Goal: Communication & Community: Connect with others

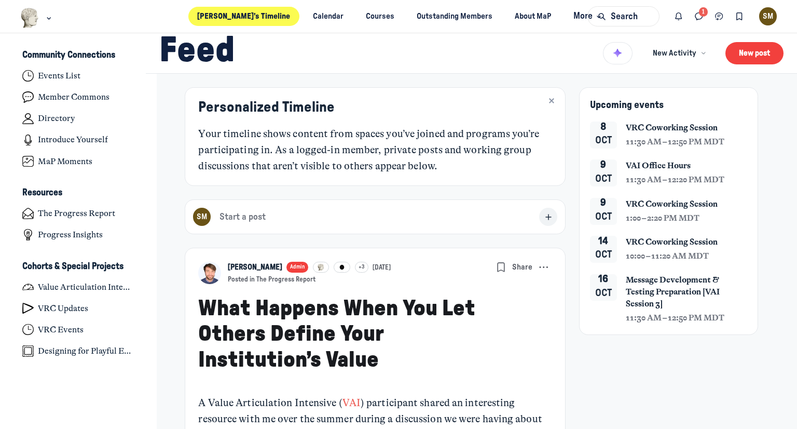
scroll to position [3093, 2040]
click at [702, 21] on icon "Direct messages" at bounding box center [699, 16] width 10 height 11
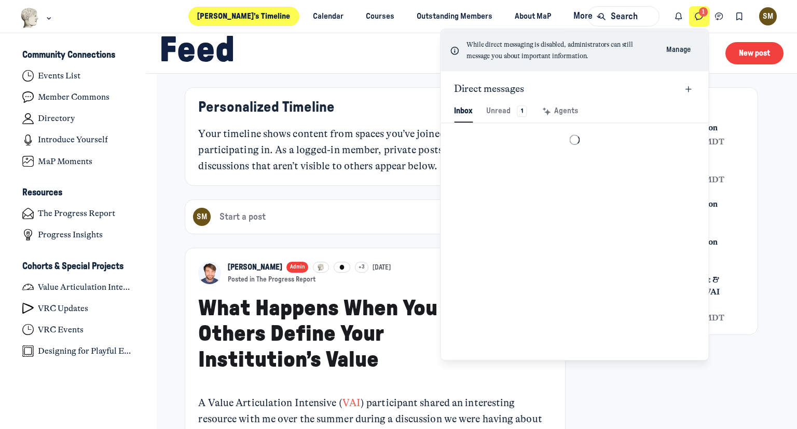
scroll to position [1412, 2420]
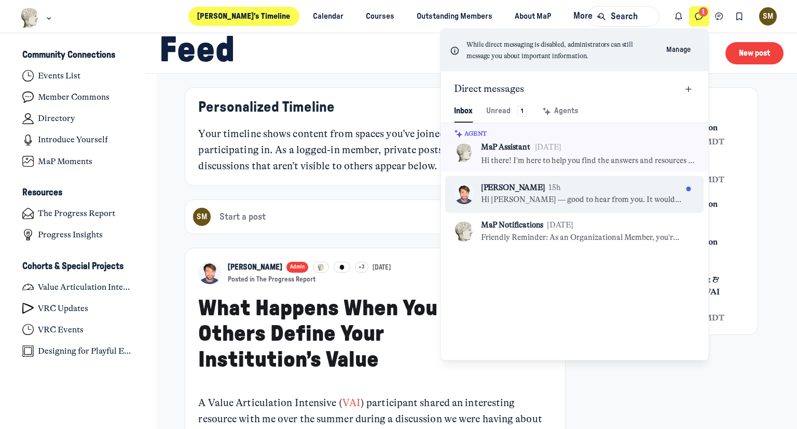
click at [614, 193] on div "[PERSON_NAME] 15h Hi [PERSON_NAME] — good to hear from you. It would be great t…" at bounding box center [581, 193] width 201 height 23
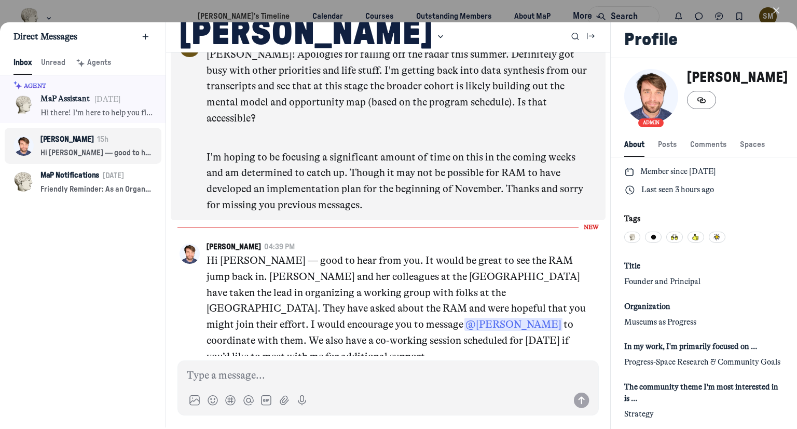
scroll to position [2, 0]
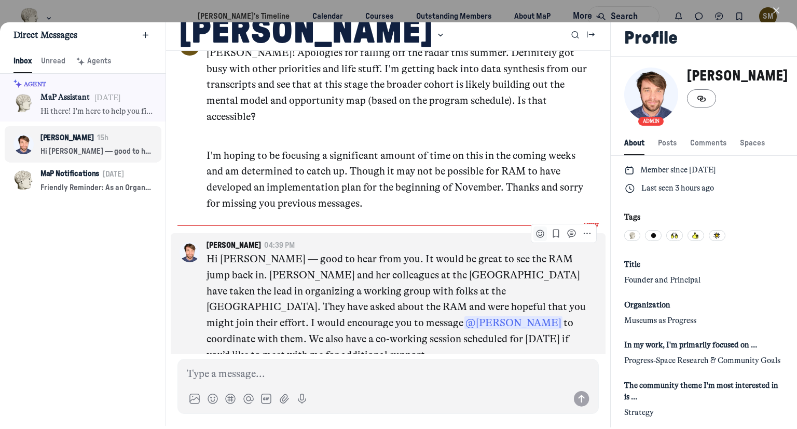
click at [535, 228] on icon "Add reaction" at bounding box center [540, 233] width 10 height 10
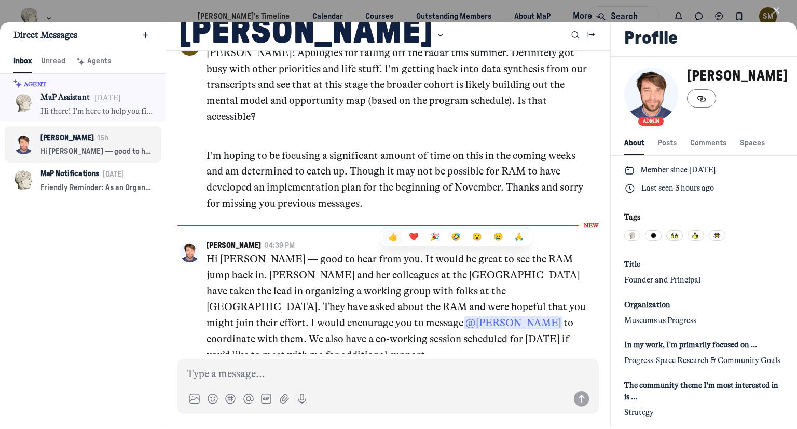
click at [384, 233] on button "👍" at bounding box center [393, 236] width 19 height 13
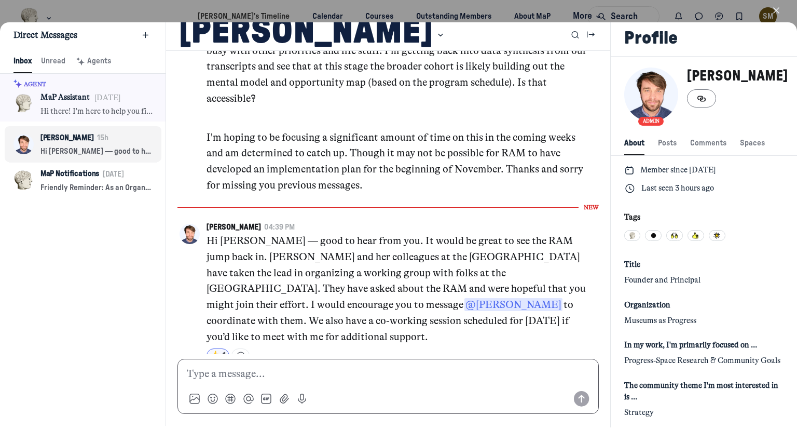
click at [307, 368] on p at bounding box center [388, 374] width 403 height 16
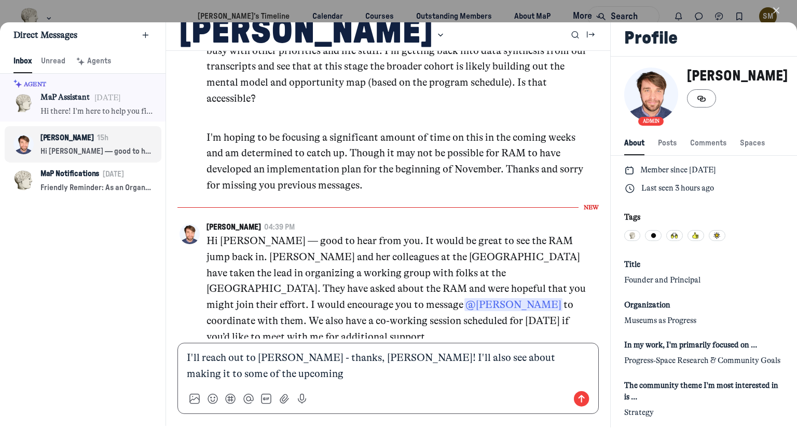
scroll to position [0, 0]
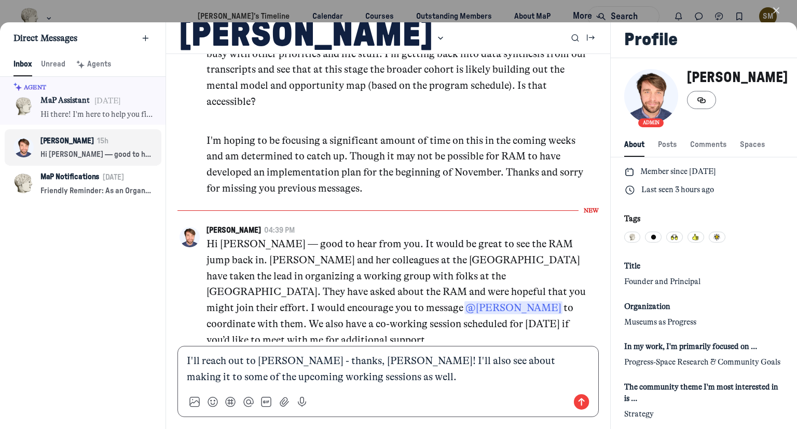
click at [574, 404] on use "Send message" at bounding box center [582, 402] width 16 height 16
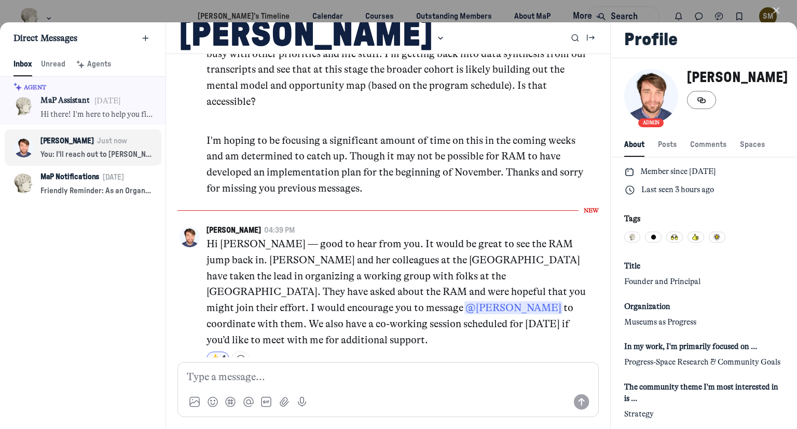
scroll to position [3036, 0]
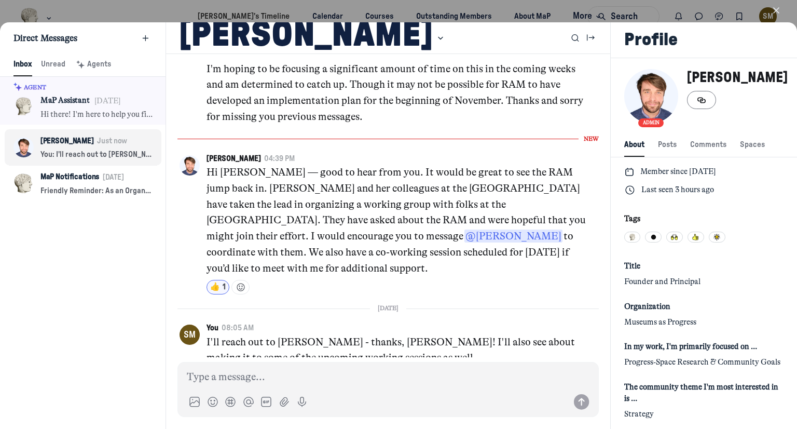
click at [774, 16] on button "Close" at bounding box center [777, 10] width 24 height 16
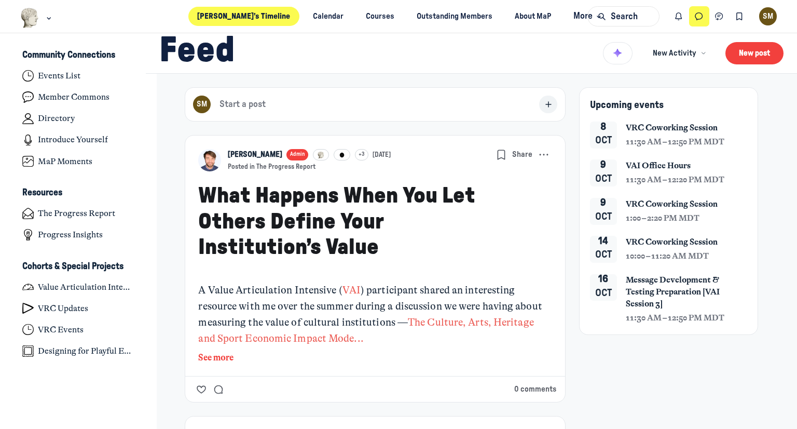
scroll to position [3093, 2040]
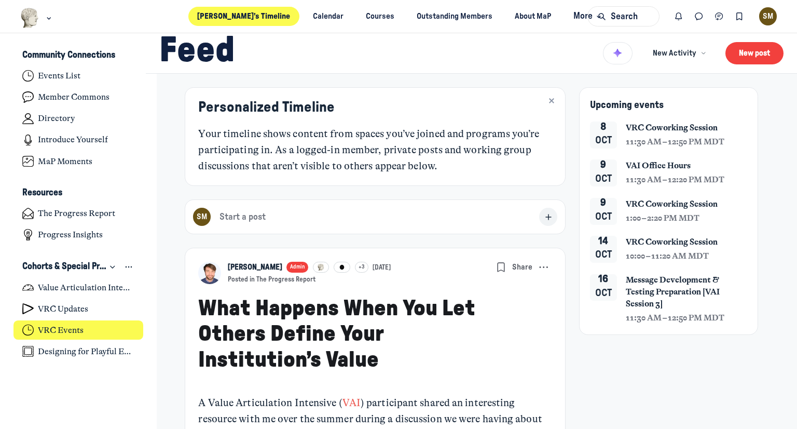
click at [60, 335] on h4 "VRC Events" at bounding box center [61, 330] width 46 height 10
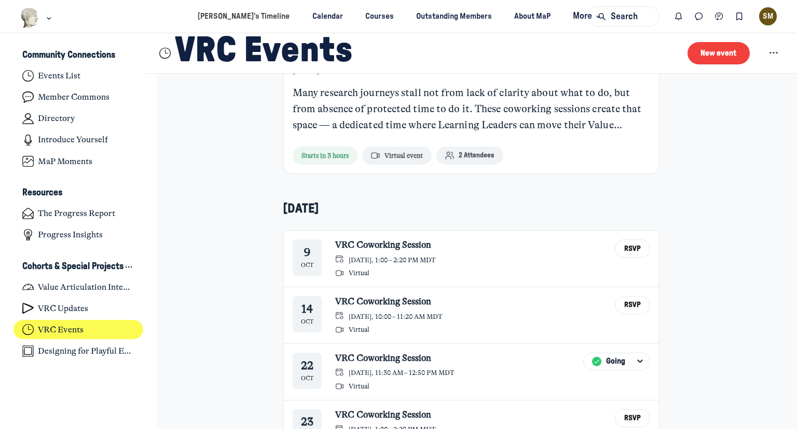
scroll to position [239, 0]
click at [546, 250] on div "VRC Coworking Session [DATE], 1:00 – 2:20 PM MDT Virtual RSVP" at bounding box center [492, 257] width 315 height 38
click at [393, 243] on link "VRC Coworking Session" at bounding box center [385, 243] width 101 height 11
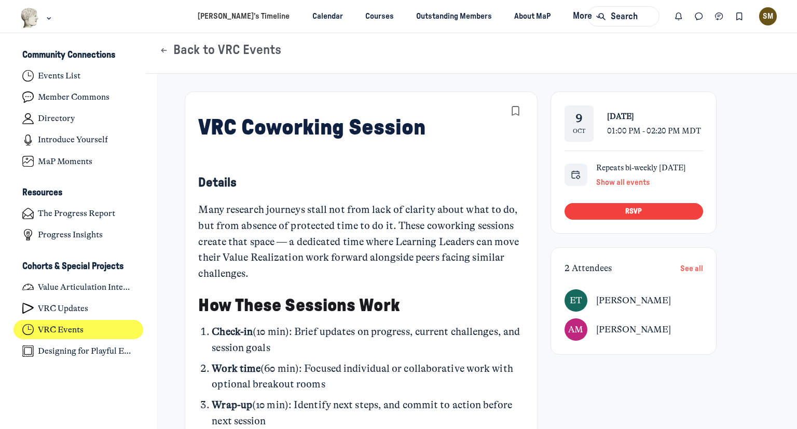
scroll to position [66, 0]
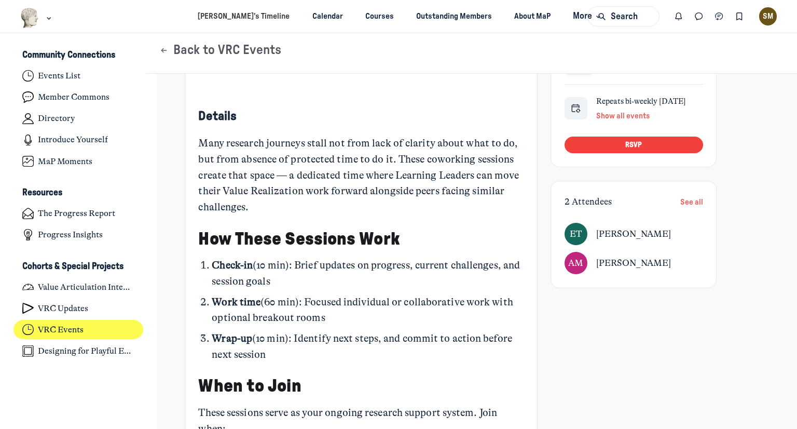
click at [625, 256] on link "[PERSON_NAME]" at bounding box center [633, 263] width 75 height 15
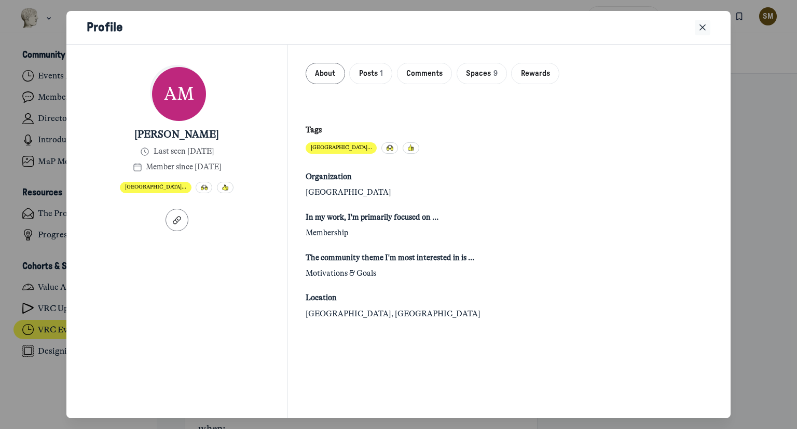
click at [704, 31] on icon "Close" at bounding box center [703, 27] width 10 height 11
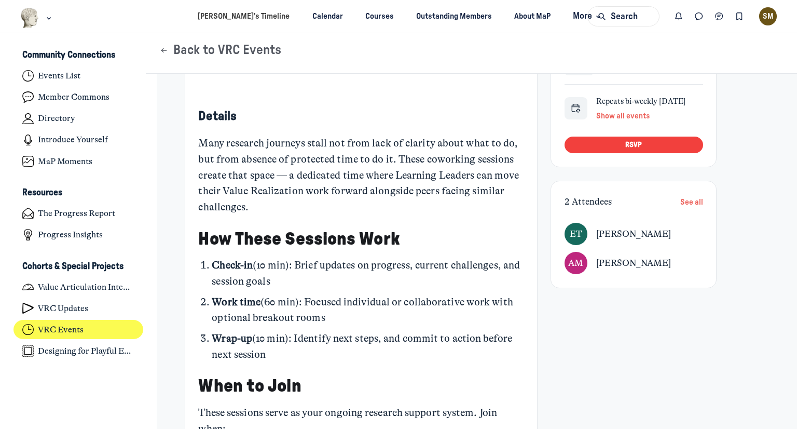
click at [624, 238] on span "[PERSON_NAME]" at bounding box center [633, 234] width 75 height 10
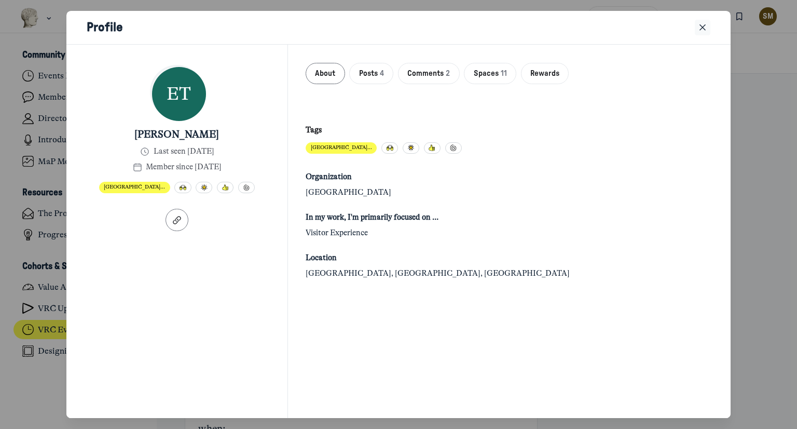
click at [702, 26] on icon "Close" at bounding box center [703, 27] width 10 height 11
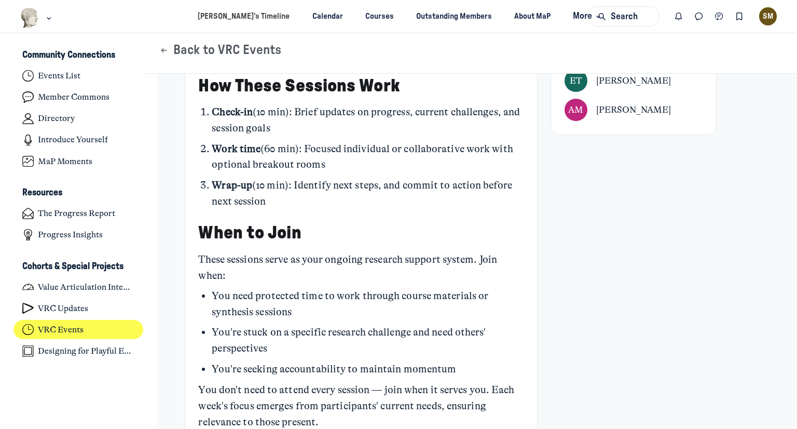
scroll to position [0, 0]
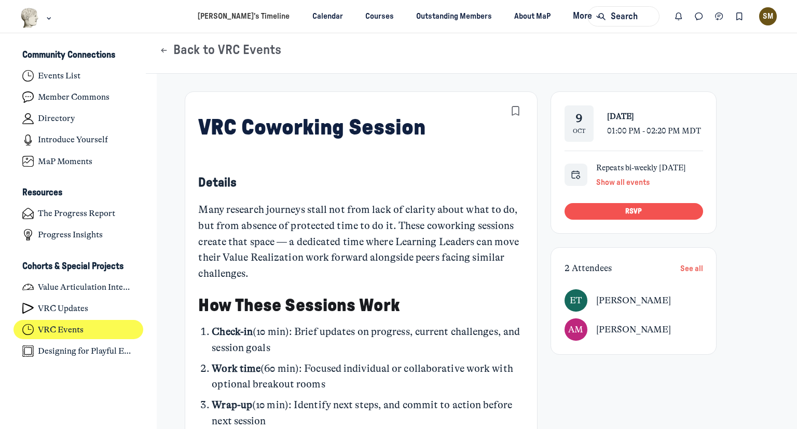
click at [621, 213] on button "RSVP" at bounding box center [634, 211] width 138 height 17
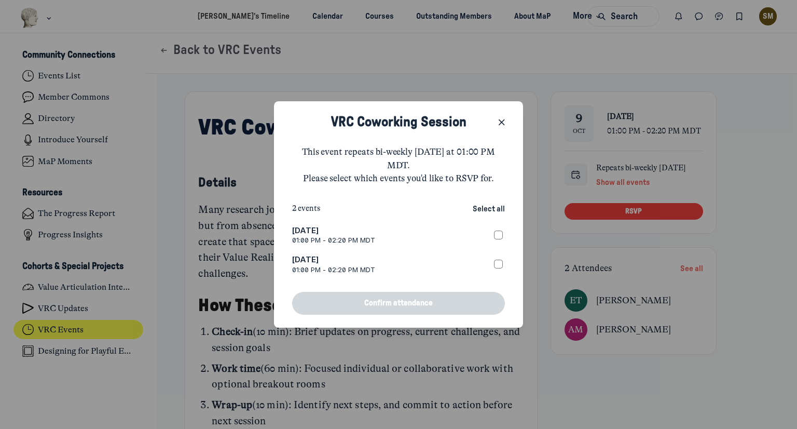
click at [503, 233] on label "[DATE] 01:00 PM - 02:20 PM MDT" at bounding box center [398, 235] width 213 height 20
click at [503, 233] on input "[DATE] 01:00 PM - 02:20 PM MDT" at bounding box center [498, 234] width 9 height 9
checkbox input "true"
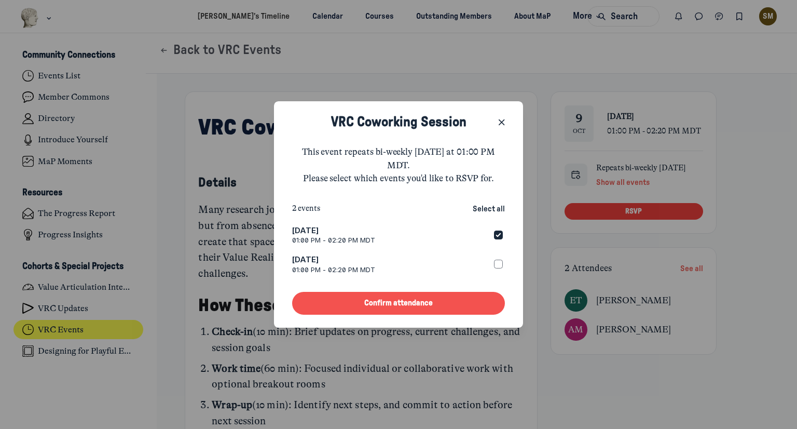
click at [449, 300] on button "Confirm attendance" at bounding box center [398, 303] width 213 height 22
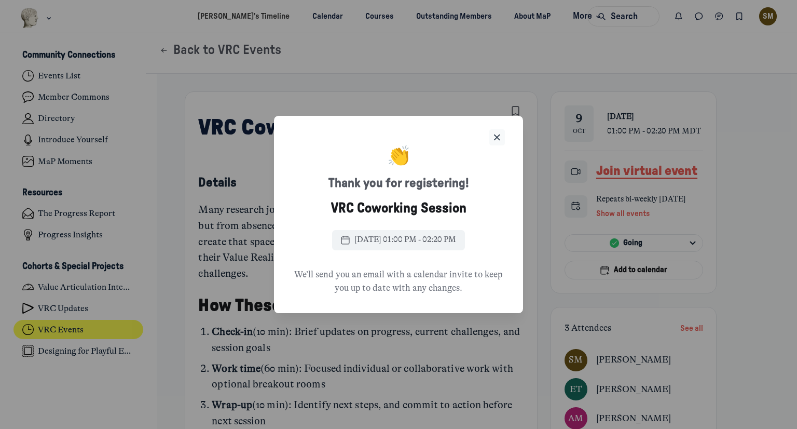
click at [494, 138] on icon "Close" at bounding box center [497, 137] width 10 height 11
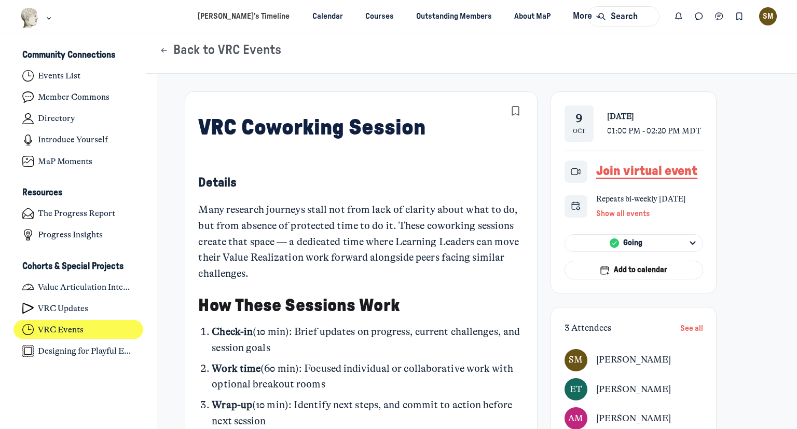
click at [596, 390] on span "[PERSON_NAME]" at bounding box center [633, 389] width 75 height 10
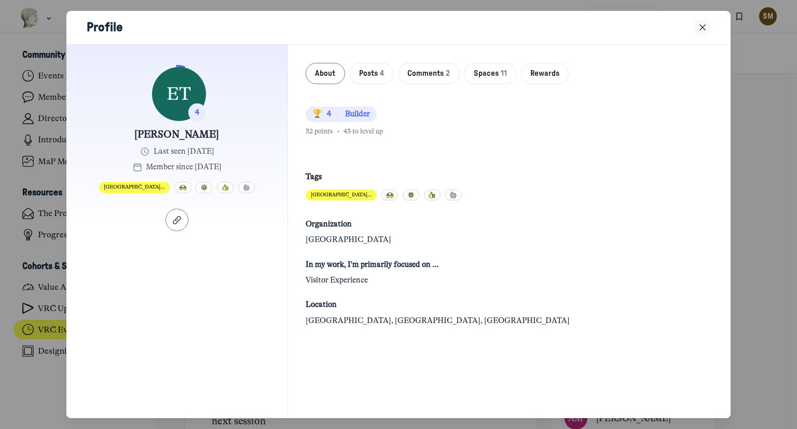
click at [704, 28] on icon "Close" at bounding box center [703, 27] width 10 height 11
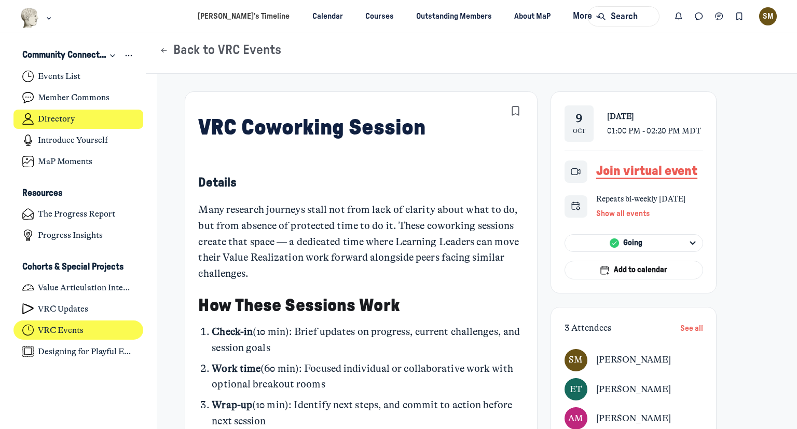
click at [112, 121] on link "Directory" at bounding box center [78, 119] width 130 height 19
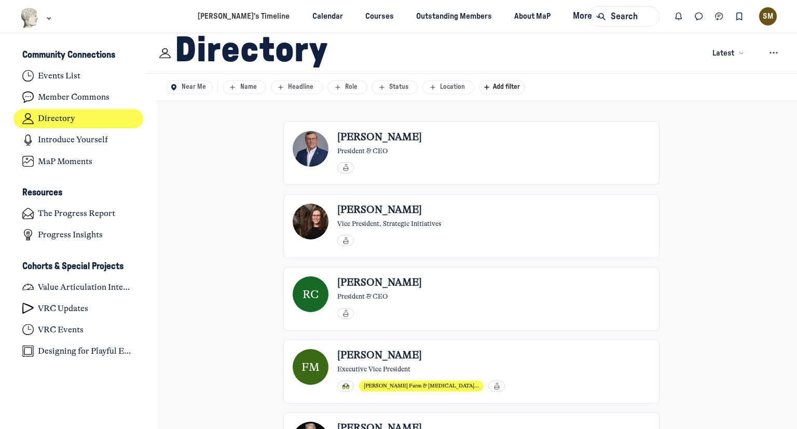
click at [184, 83] on div "Directory (935)" at bounding box center [264, 53] width 178 height 77
click at [187, 92] on button "Near Me" at bounding box center [189, 86] width 47 height 13
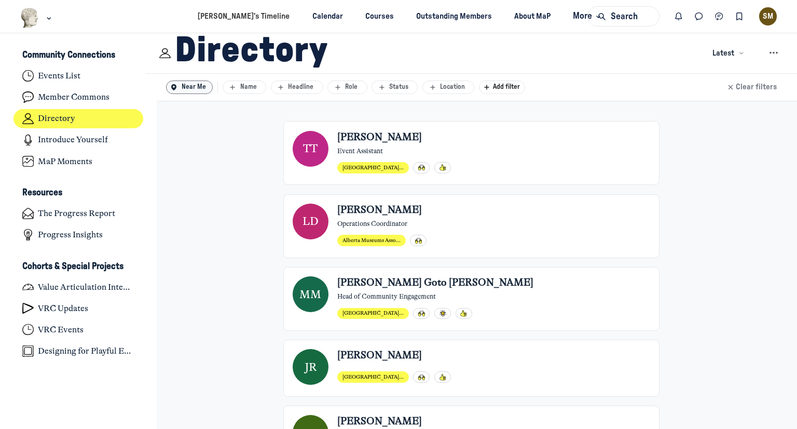
click at [254, 89] on div "Directory (935)" at bounding box center [264, 53] width 178 height 77
click at [246, 91] on div "Directory (935)" at bounding box center [264, 53] width 178 height 77
click at [243, 92] on button "Name" at bounding box center [245, 86] width 44 height 13
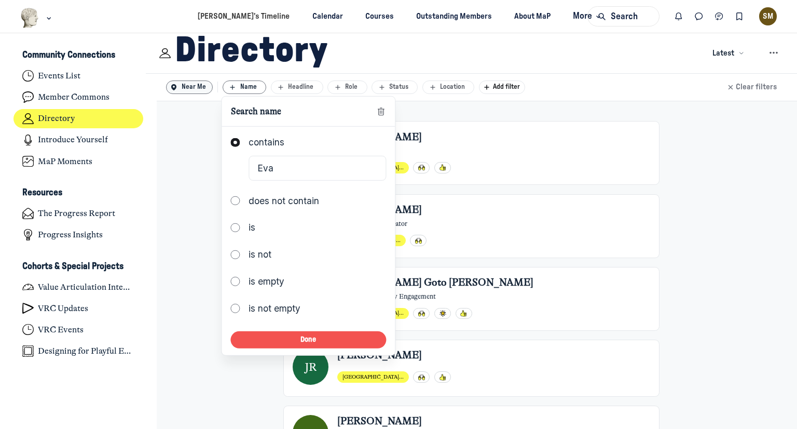
type input "Eva"
click at [288, 334] on button "Done" at bounding box center [308, 339] width 155 height 17
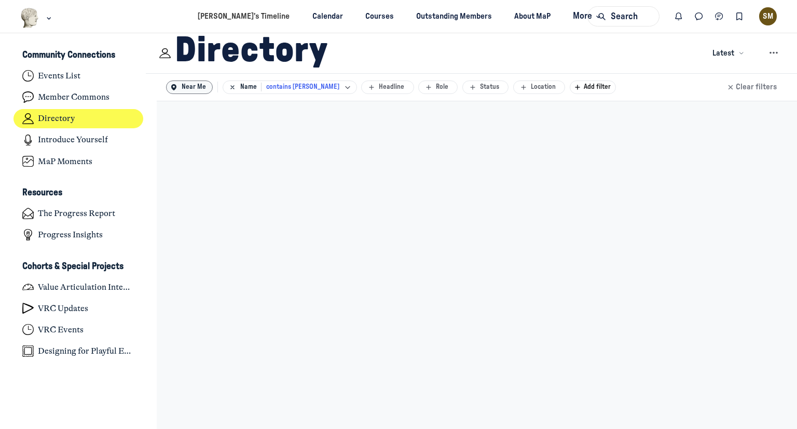
click at [188, 93] on button "Near Me" at bounding box center [189, 86] width 47 height 13
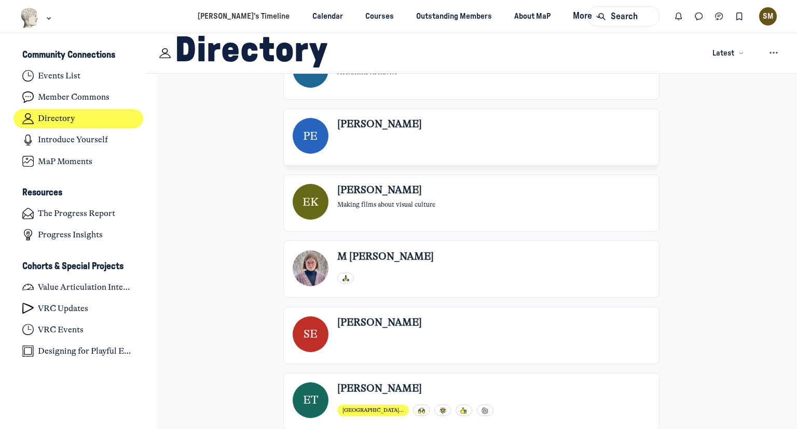
scroll to position [173, 0]
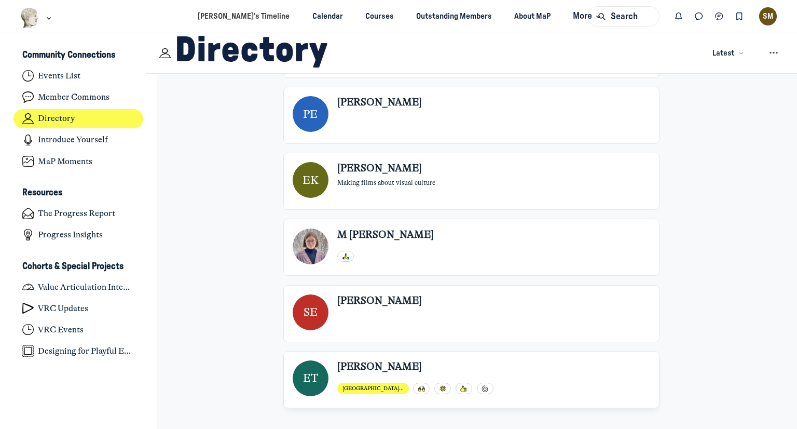
click at [435, 365] on div "[PERSON_NAME]" at bounding box center [493, 368] width 313 height 16
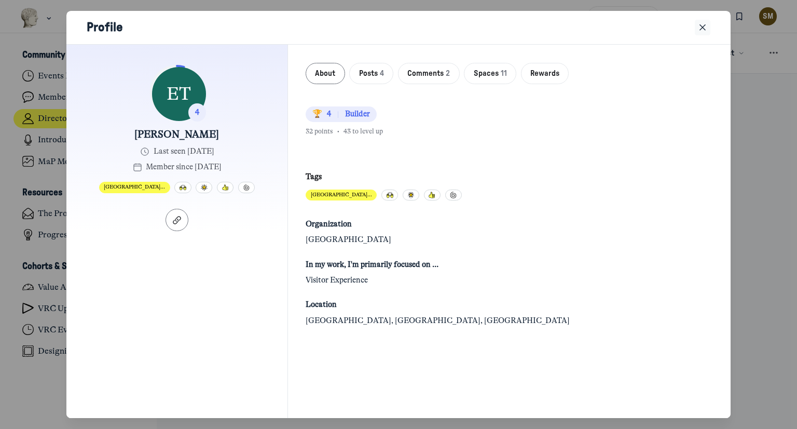
click at [699, 30] on icon "Close" at bounding box center [703, 27] width 10 height 11
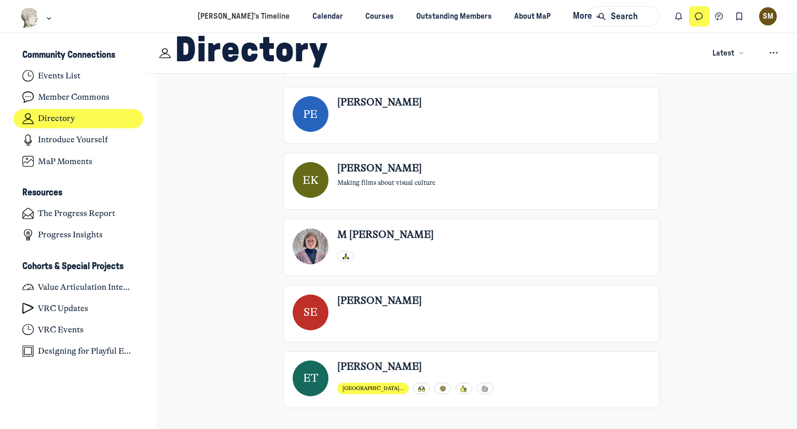
click at [700, 21] on icon "Direct messages" at bounding box center [699, 16] width 10 height 11
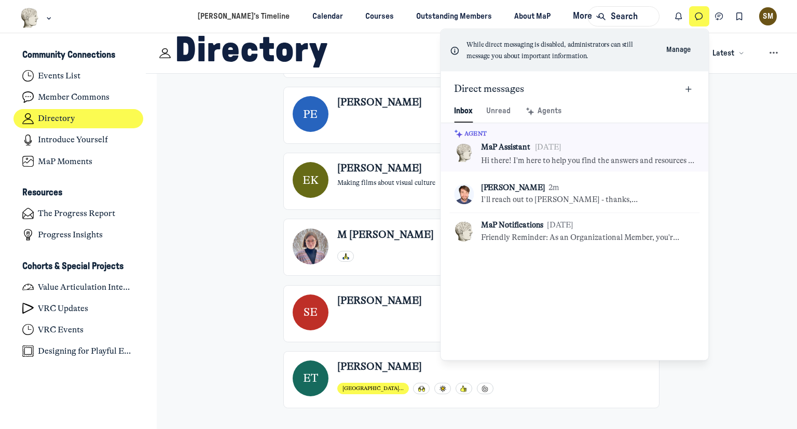
scroll to position [1412, 2420]
click at [693, 89] on button "New message" at bounding box center [688, 89] width 13 height 13
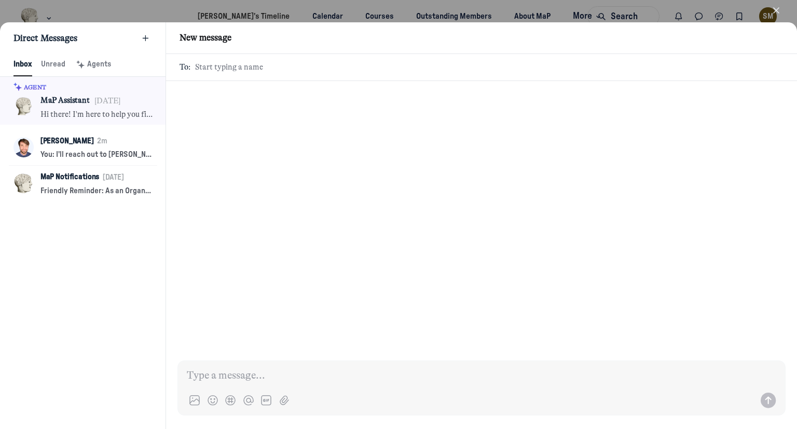
scroll to position [1412, 1958]
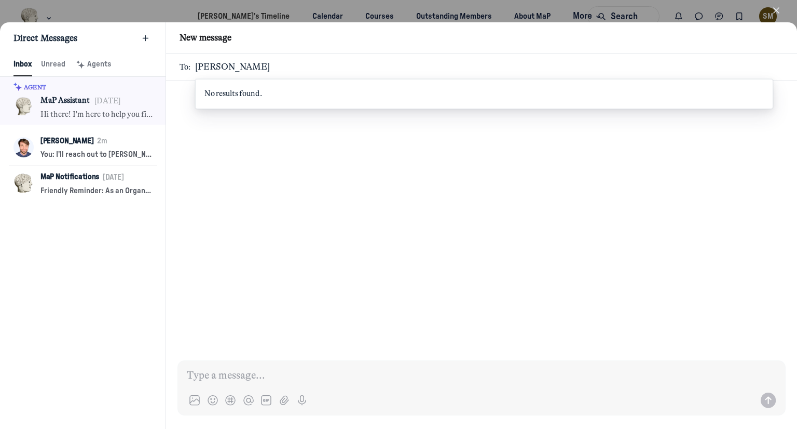
type input "[PERSON_NAME]"
click at [782, 8] on button "Close" at bounding box center [777, 10] width 24 height 16
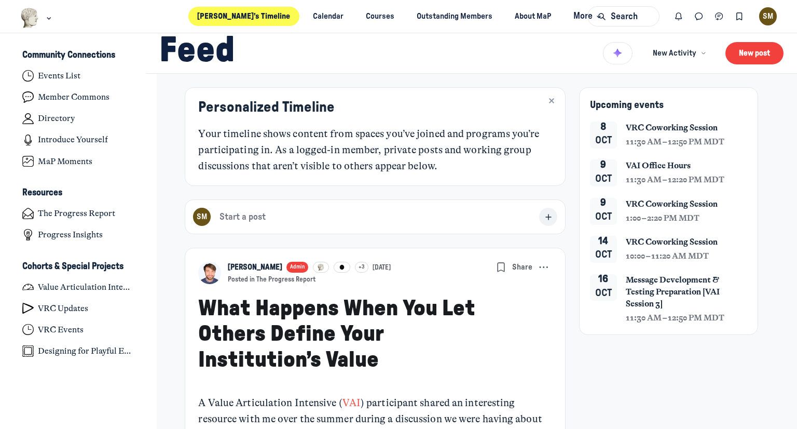
scroll to position [3093, 2040]
click at [80, 112] on link "Directory" at bounding box center [78, 119] width 130 height 19
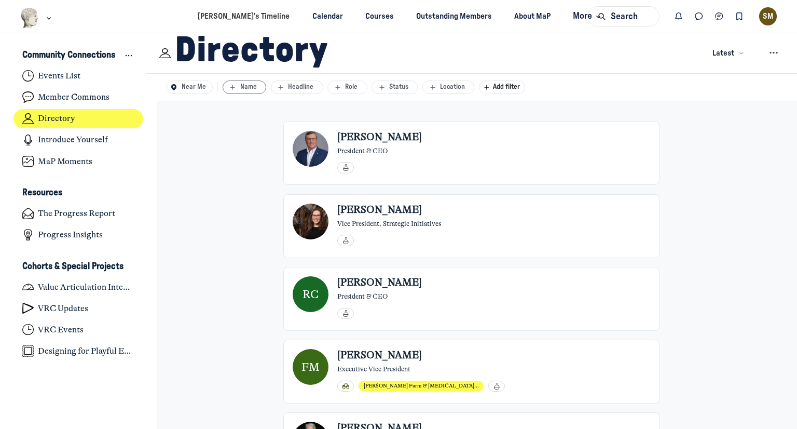
click at [244, 92] on button "Name" at bounding box center [245, 86] width 44 height 13
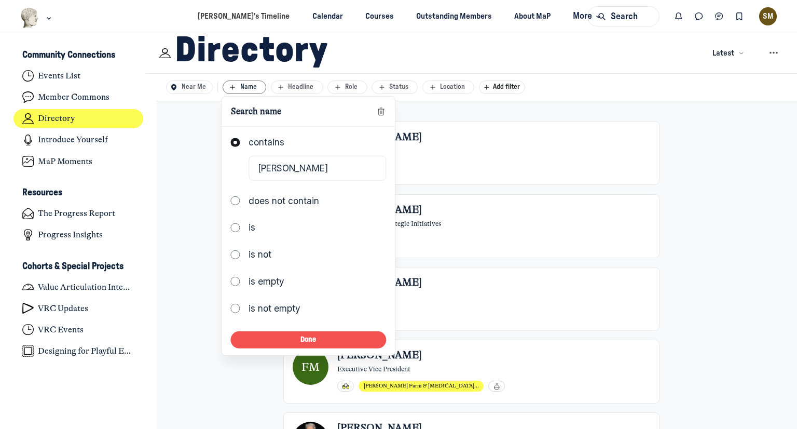
type input "[PERSON_NAME]"
click at [266, 341] on button "Done" at bounding box center [308, 339] width 155 height 17
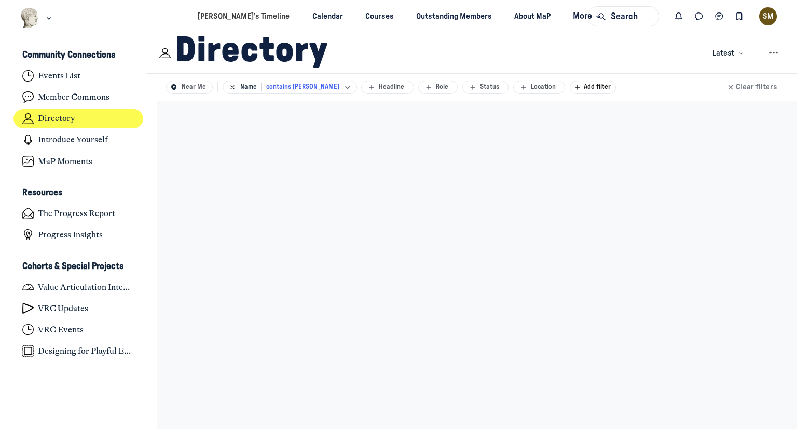
click at [316, 87] on div "Directory (935)" at bounding box center [264, 53] width 178 height 77
click at [282, 94] on div "Near Me Name contains [PERSON_NAME] Headline Role Status Location Add filter Cl…" at bounding box center [471, 88] width 651 height 28
click at [283, 90] on div "Directory (935)" at bounding box center [264, 53] width 178 height 77
click at [283, 92] on button "Name contains [PERSON_NAME]" at bounding box center [290, 86] width 134 height 13
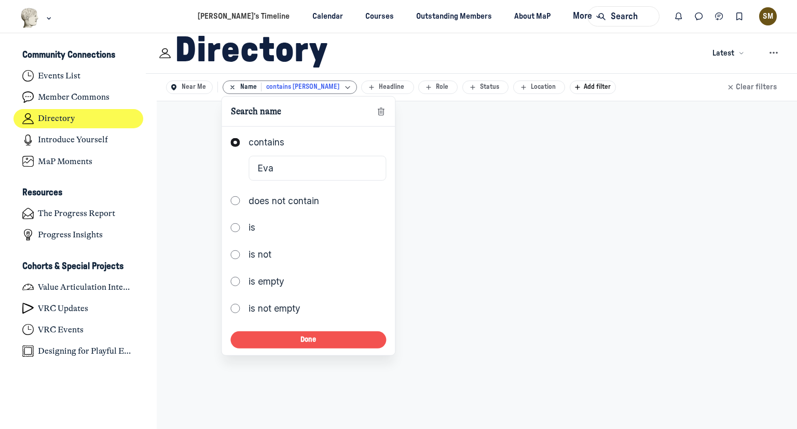
type input "Eva"
click at [281, 336] on button "Done" at bounding box center [308, 339] width 155 height 17
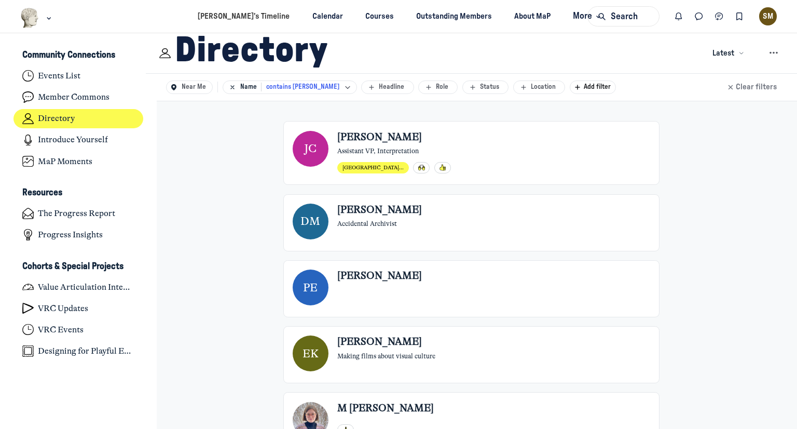
scroll to position [173, 0]
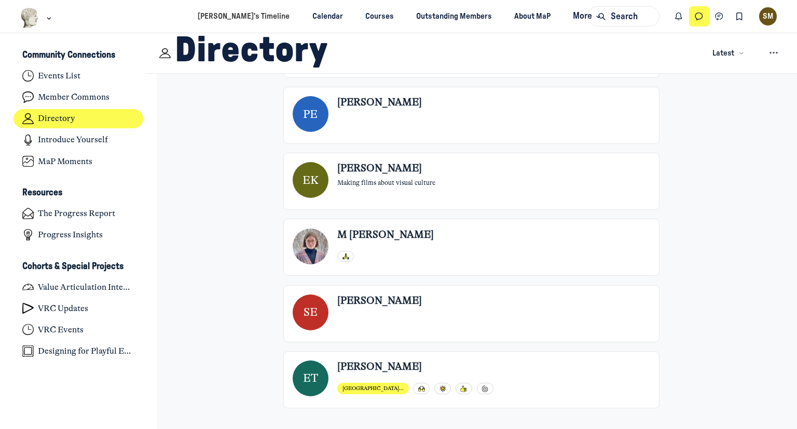
click at [691, 17] on button "Direct messages" at bounding box center [699, 16] width 20 height 20
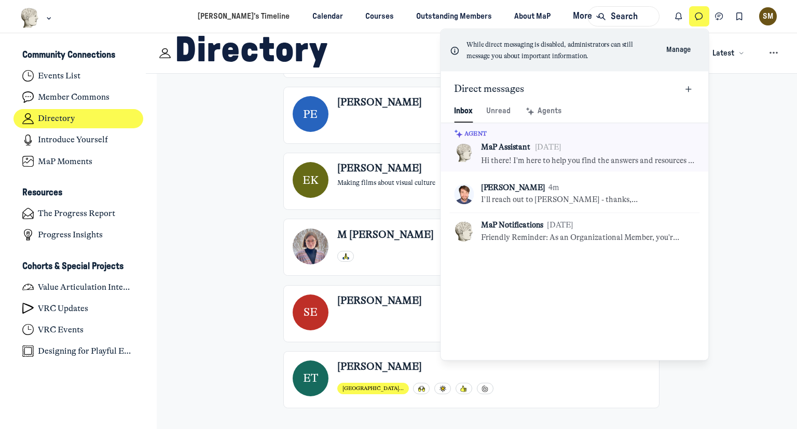
scroll to position [1412, 2420]
click at [692, 88] on icon "New message" at bounding box center [688, 89] width 9 height 11
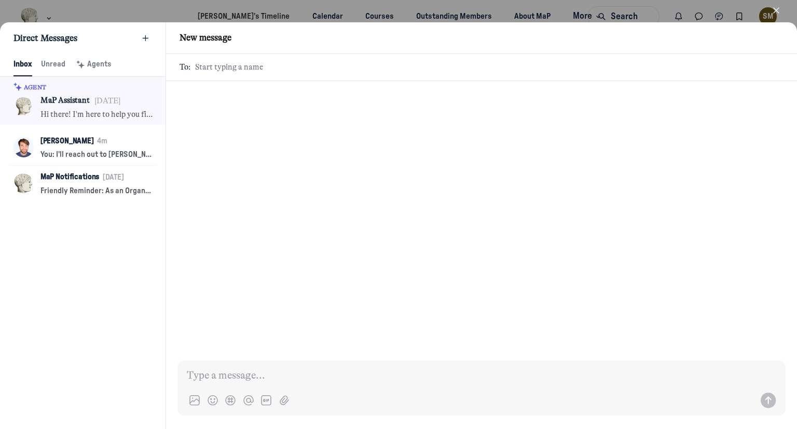
scroll to position [1412, 1958]
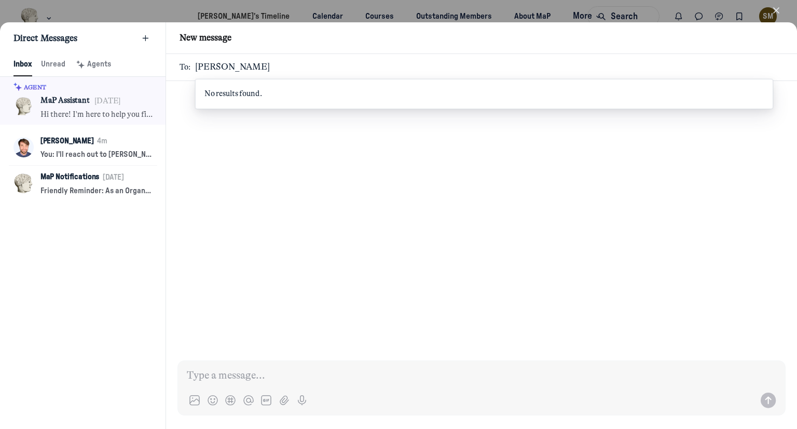
type input "[PERSON_NAME]"
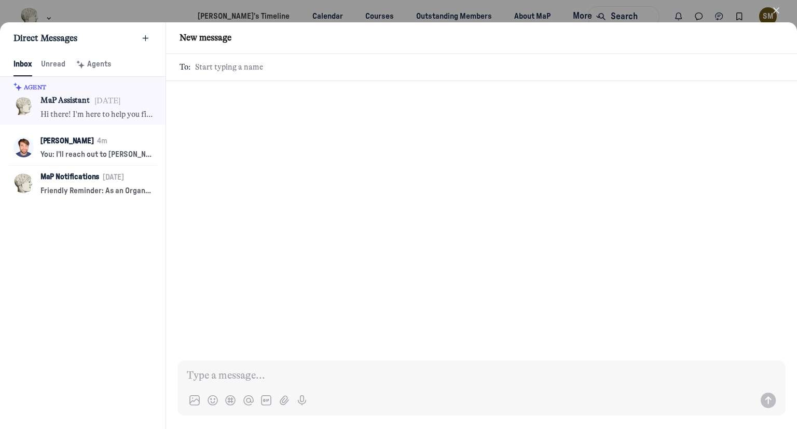
click at [772, 13] on icon "button" at bounding box center [776, 10] width 10 height 10
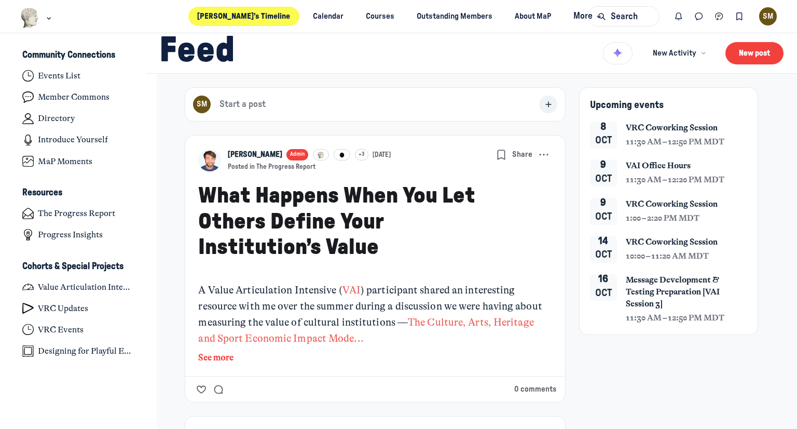
scroll to position [3093, 2040]
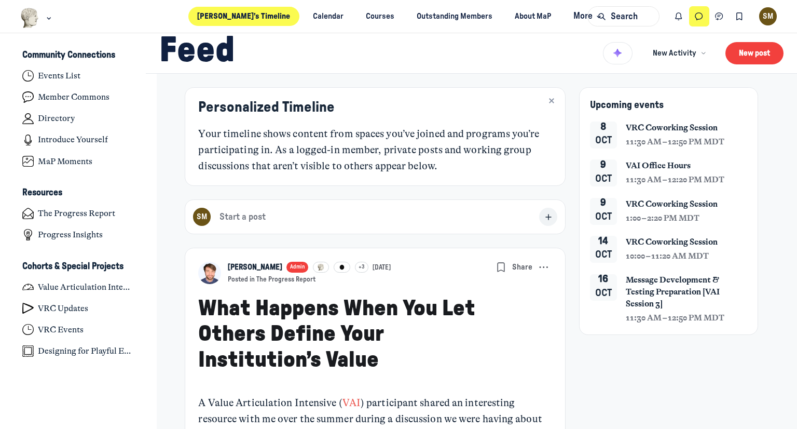
click at [697, 20] on use "Direct messages" at bounding box center [699, 16] width 7 height 7
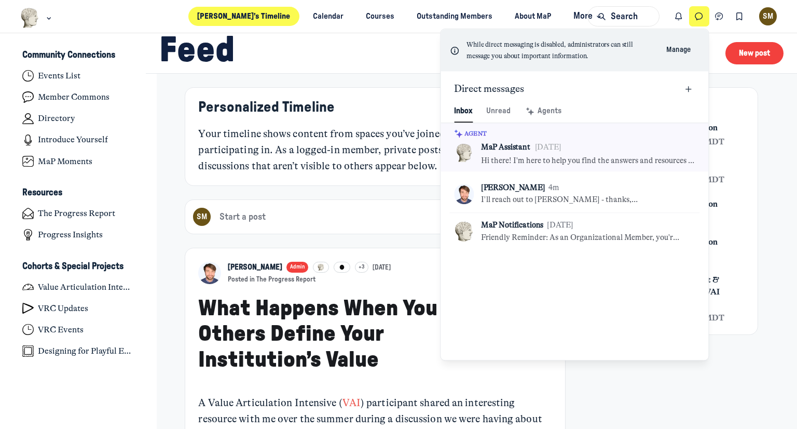
scroll to position [1412, 2420]
click at [695, 92] on button "New message" at bounding box center [688, 89] width 13 height 13
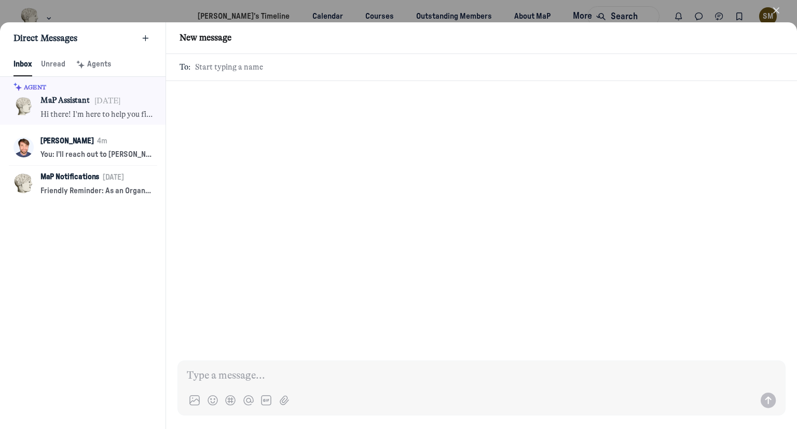
scroll to position [1412, 1958]
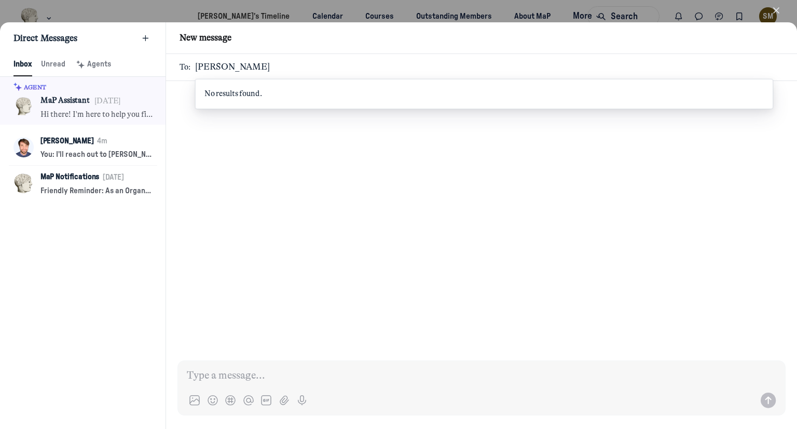
type input "[PERSON_NAME]"
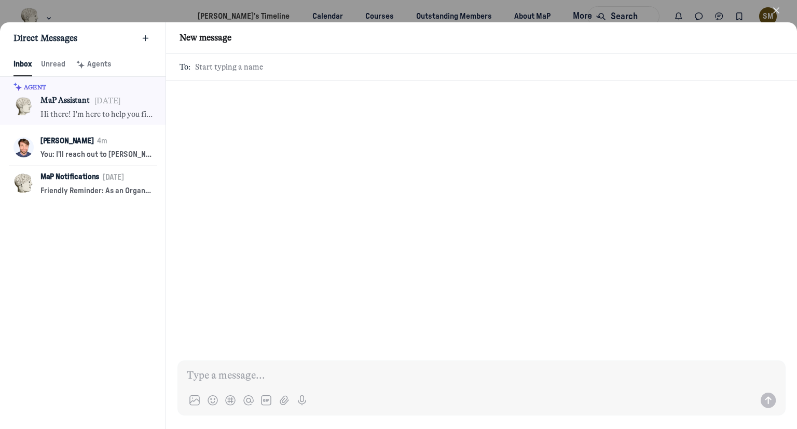
click at [774, 9] on icon "button" at bounding box center [776, 10] width 10 height 10
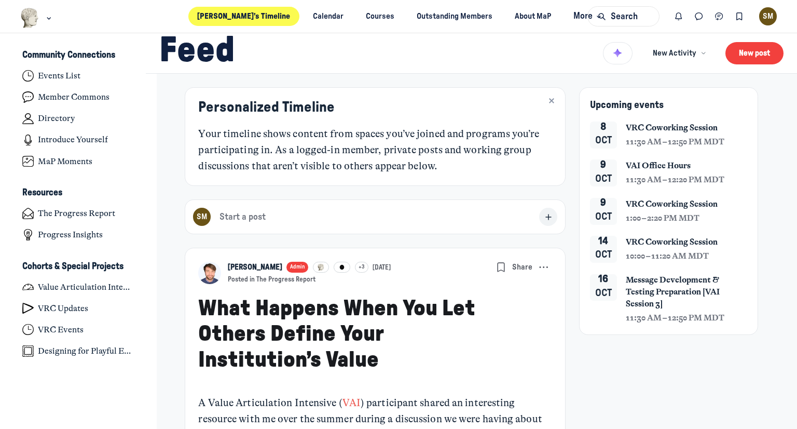
scroll to position [3093, 2040]
click at [700, 17] on icon "Direct messages" at bounding box center [699, 16] width 10 height 11
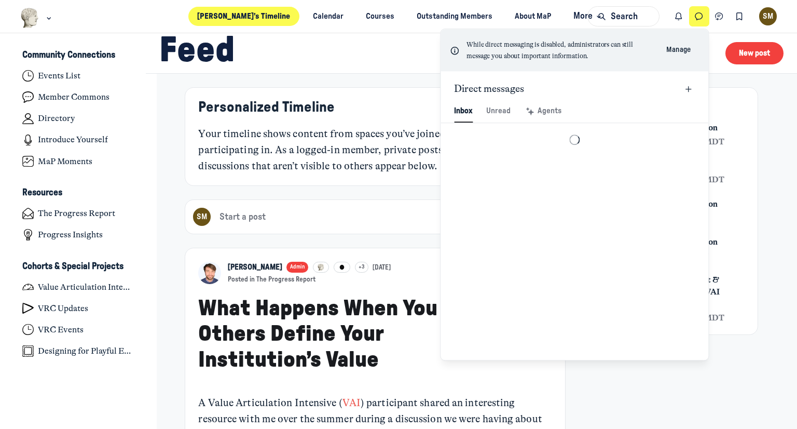
scroll to position [1412, 2420]
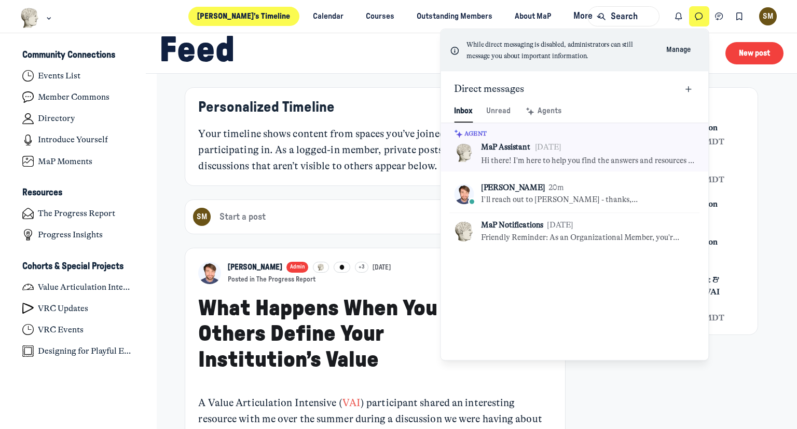
click at [675, 46] on button "Manage" at bounding box center [679, 50] width 43 height 17
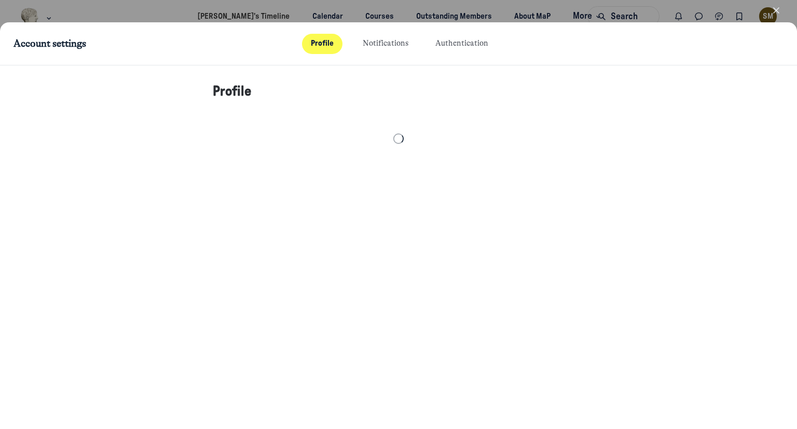
select select "Mountain Time ([GEOGRAPHIC_DATA] & [GEOGRAPHIC_DATA])"
select select "8332"
select select "54315"
select select "24876"
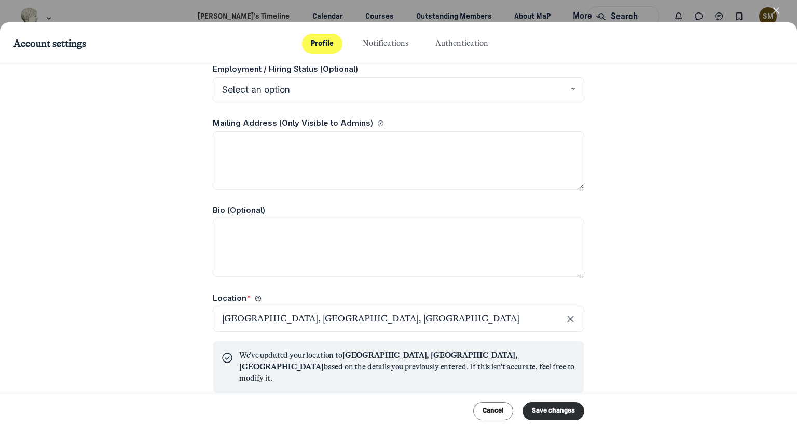
scroll to position [615, 0]
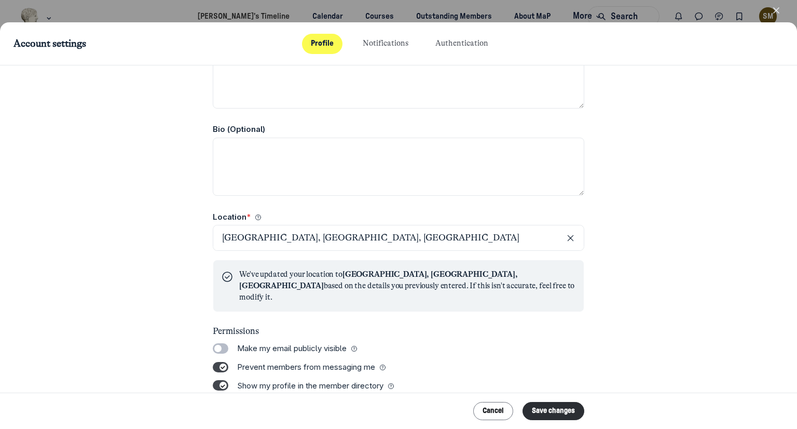
click at [220, 362] on label "Toggle switch" at bounding box center [221, 367] width 16 height 10
click at [0, 0] on input "Toggle switch" at bounding box center [0, 0] width 0 height 0
click at [220, 362] on label "Toggle switch" at bounding box center [221, 367] width 16 height 10
click at [0, 0] on input "Toggle switch" at bounding box center [0, 0] width 0 height 0
click at [220, 362] on label "Toggle switch" at bounding box center [221, 367] width 16 height 10
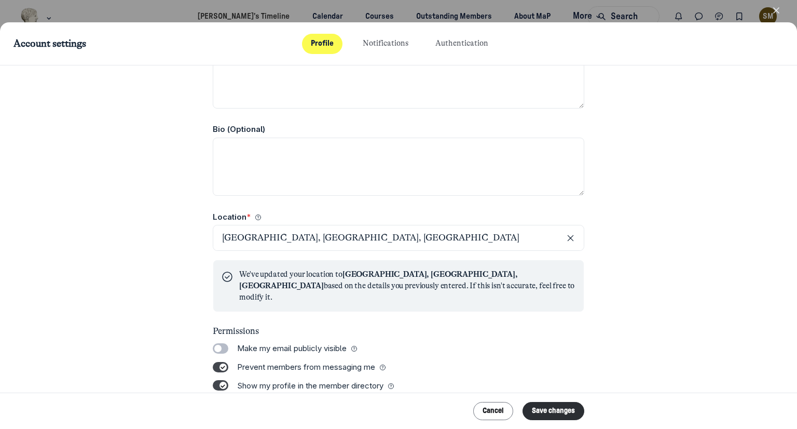
click at [0, 0] on input "Toggle switch" at bounding box center [0, 0] width 0 height 0
click at [556, 404] on button "Save changes" at bounding box center [554, 411] width 62 height 18
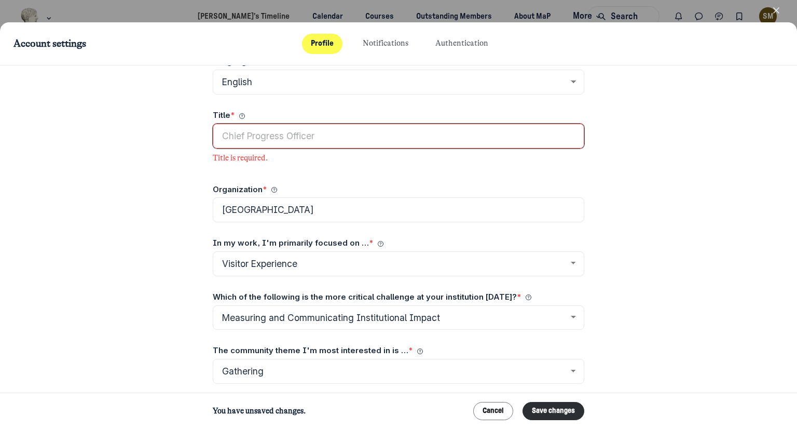
scroll to position [214, 0]
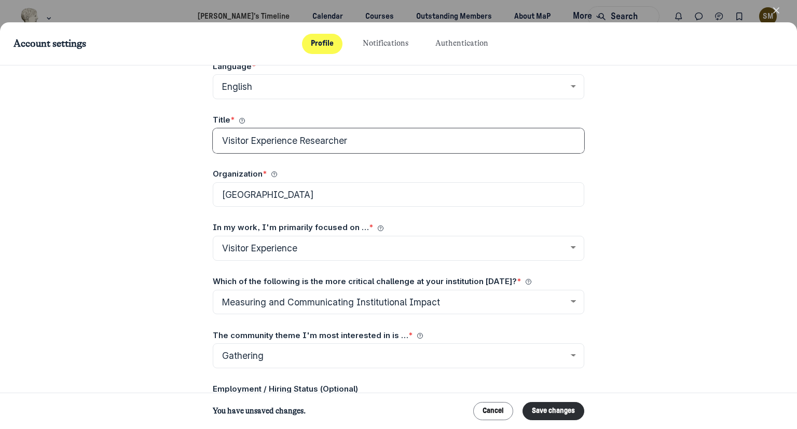
type input "Visitor Experience Researcher"
click at [730, 144] on div "Profile Profile photo Recommended size: 300 x 300 Upload a photo Full name * [P…" at bounding box center [398, 246] width 797 height 363
click at [565, 411] on button "Save changes" at bounding box center [554, 411] width 62 height 18
select select "Mountain Time ([GEOGRAPHIC_DATA] & [GEOGRAPHIC_DATA])"
select select "8332"
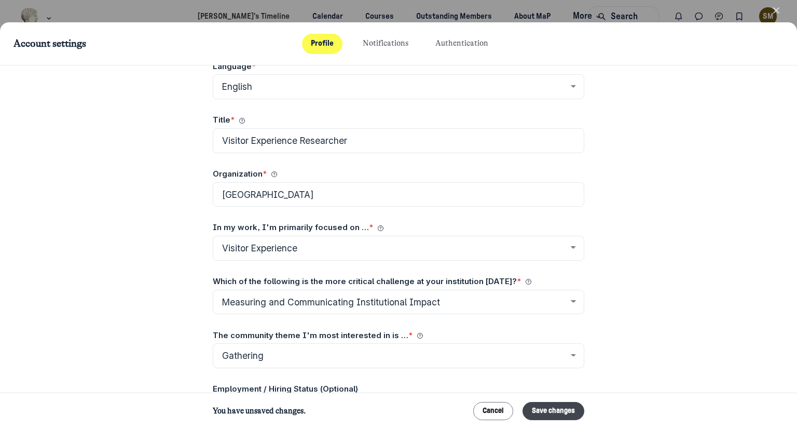
select select "54315"
select select "24876"
select select "Mountain Time ([GEOGRAPHIC_DATA] & [GEOGRAPHIC_DATA])"
select select "8332"
select select "54315"
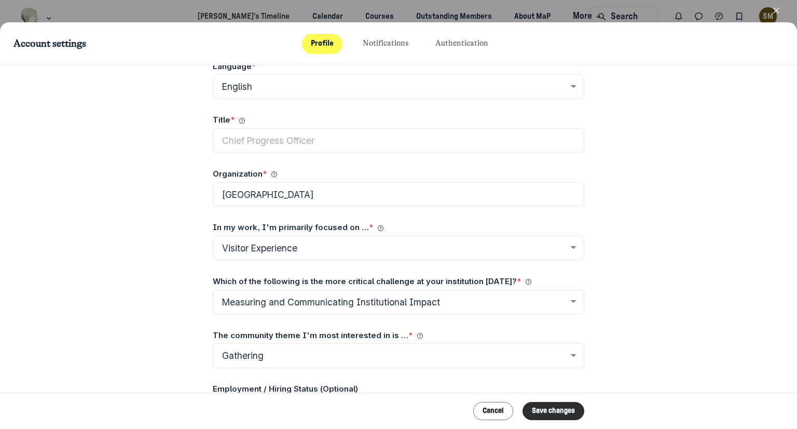
select select "24876"
select select "Mountain Time ([GEOGRAPHIC_DATA] & [GEOGRAPHIC_DATA])"
select select "8332"
select select "54315"
select select "24876"
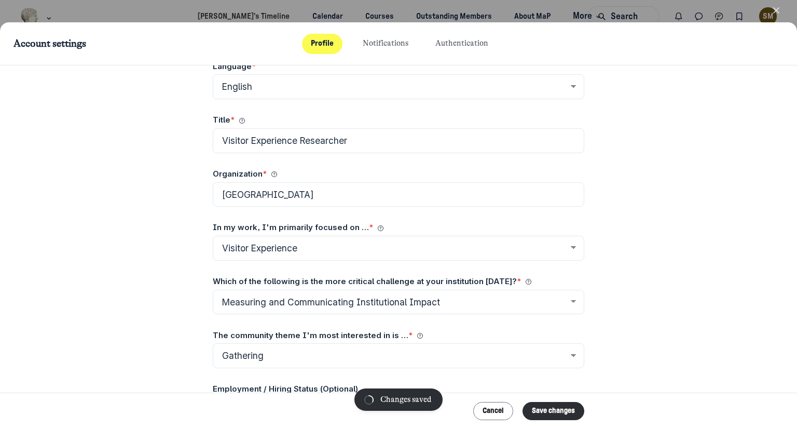
select select "Mountain Time ([GEOGRAPHIC_DATA] & [GEOGRAPHIC_DATA])"
select select "8332"
select select "54315"
select select "24876"
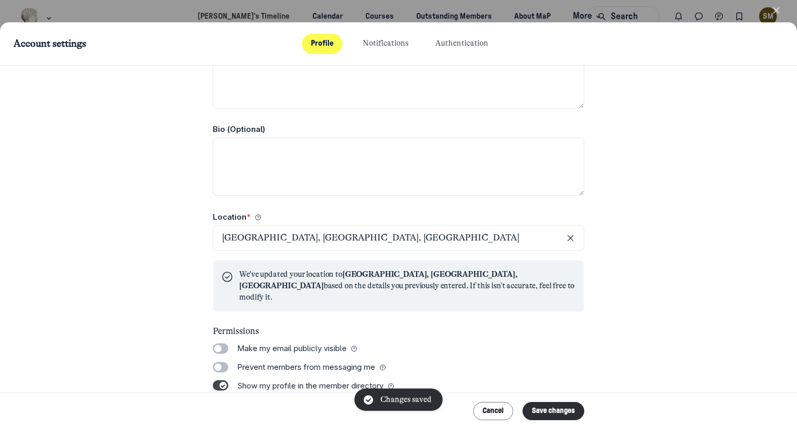
scroll to position [614, 0]
select select "Mountain Time ([GEOGRAPHIC_DATA] & [GEOGRAPHIC_DATA])"
select select "8332"
select select "54315"
select select "24876"
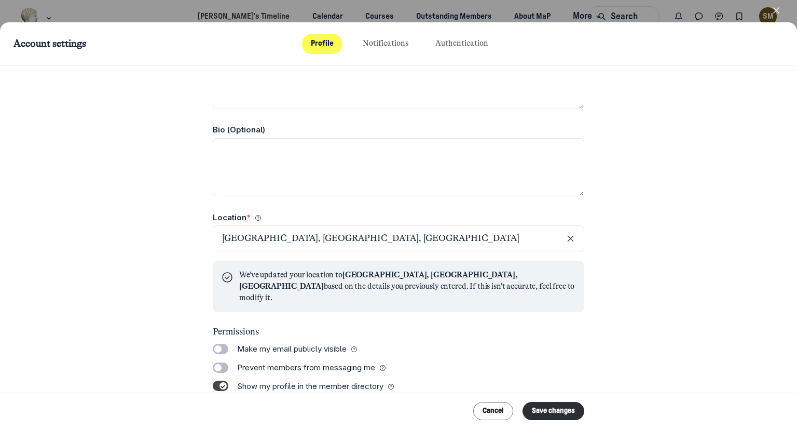
click at [777, 15] on icon "button" at bounding box center [776, 10] width 10 height 10
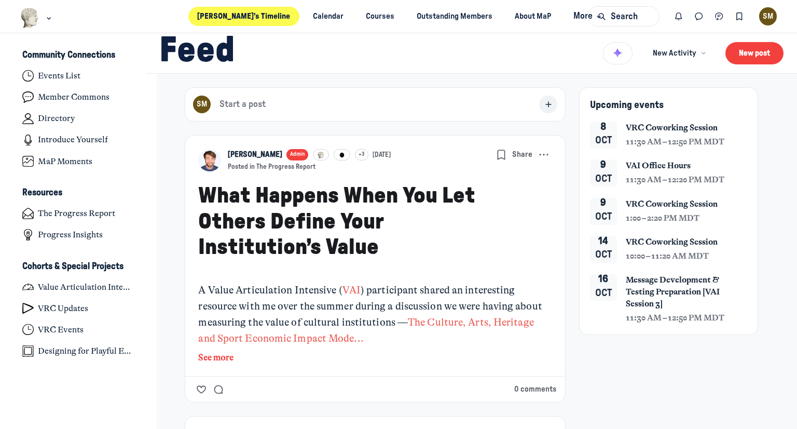
scroll to position [3093, 2040]
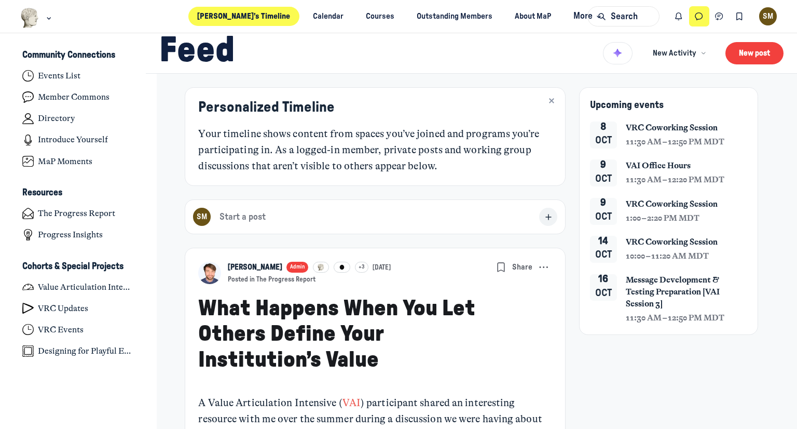
click at [703, 13] on icon "Direct messages" at bounding box center [699, 16] width 10 height 11
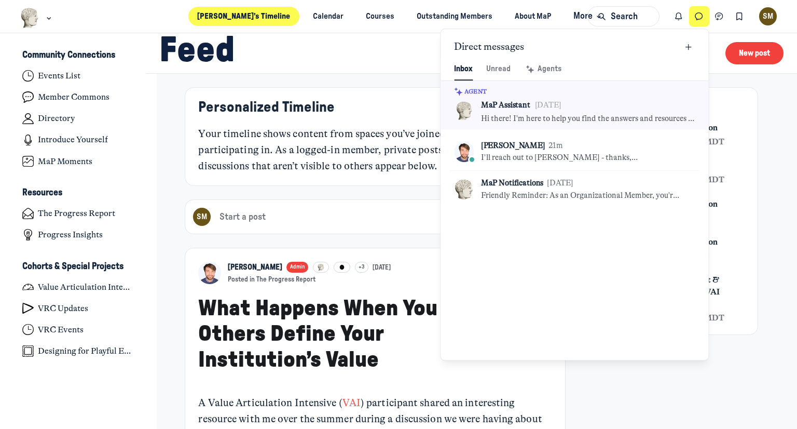
scroll to position [1412, 2420]
click at [687, 50] on icon "New message" at bounding box center [688, 47] width 9 height 11
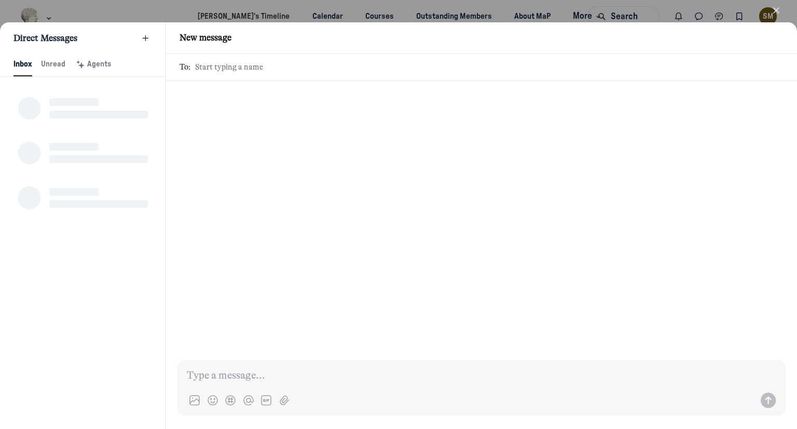
scroll to position [1412, 1958]
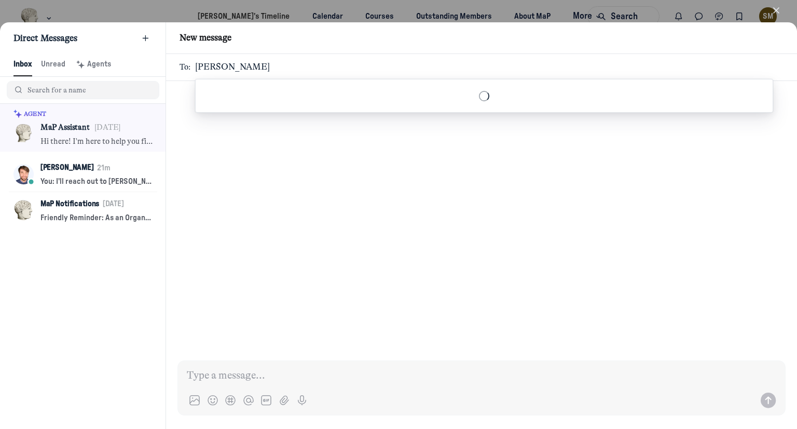
type input "[PERSON_NAME]"
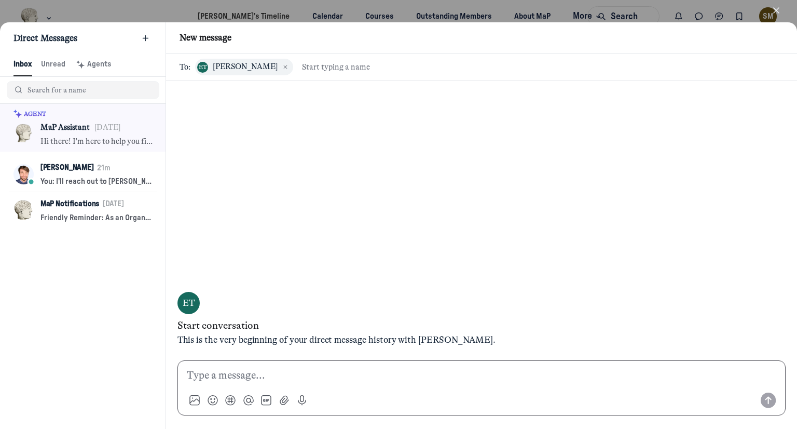
click at [264, 368] on p at bounding box center [482, 376] width 590 height 16
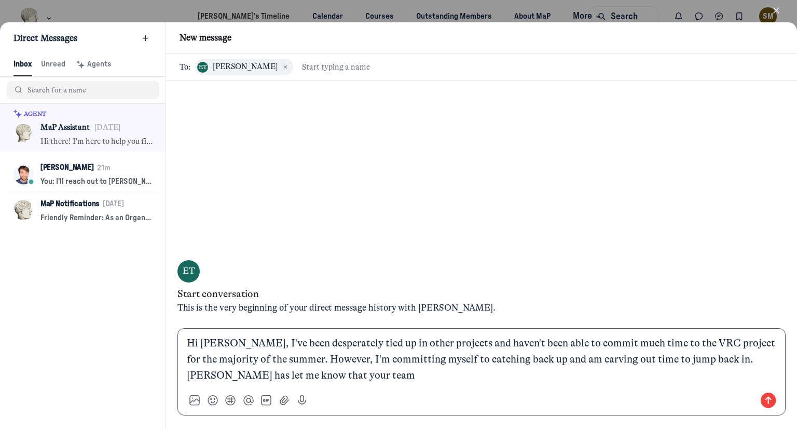
click at [755, 360] on p "Hi [PERSON_NAME], I've been desperately tied up in other projects and haven't b…" at bounding box center [482, 359] width 590 height 48
click at [530, 373] on p "Hi [PERSON_NAME], I've been desperately tied up in other projects and haven't b…" at bounding box center [482, 359] width 590 height 48
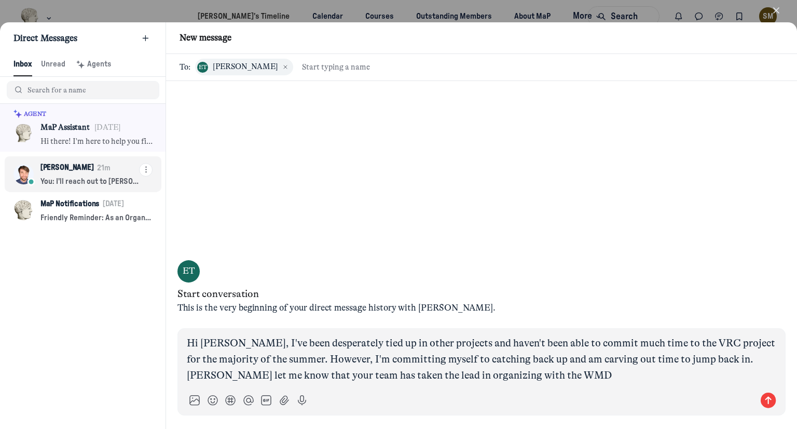
click at [97, 174] on span "21m" at bounding box center [103, 167] width 13 height 15
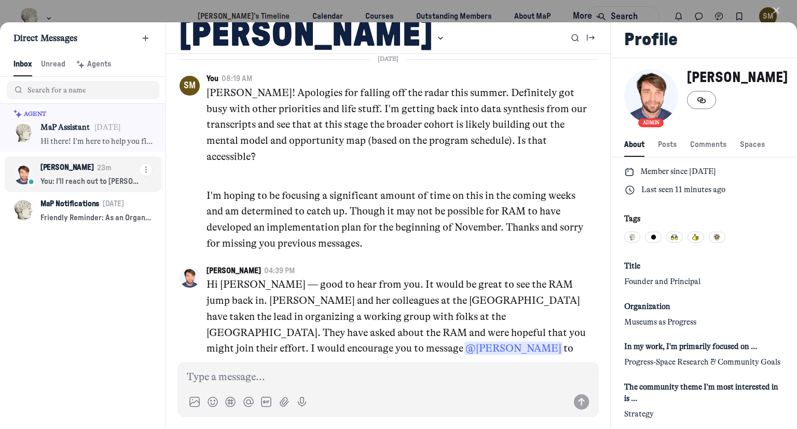
scroll to position [1412, 2051]
click at [75, 138] on p "Hi there! I'm here to help you find the answers and resources you need. How can…" at bounding box center [96, 141] width 112 height 11
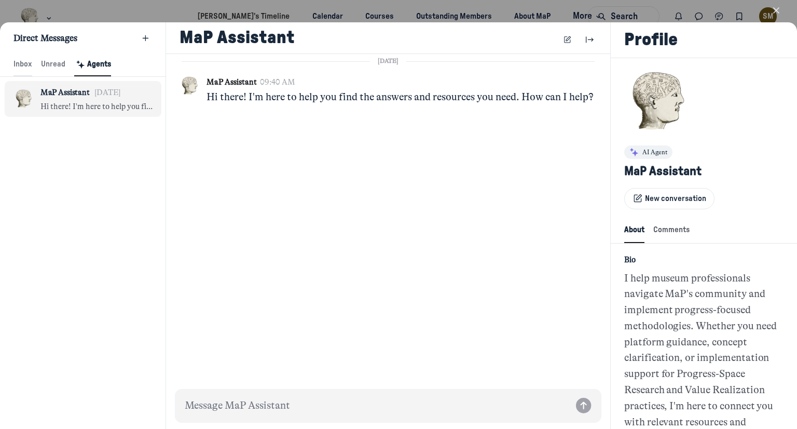
click at [30, 69] on span "Inbox" at bounding box center [22, 64] width 19 height 11
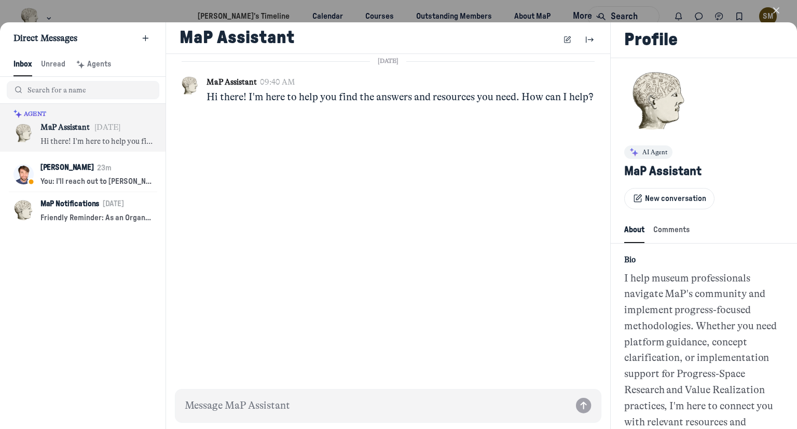
scroll to position [2, 0]
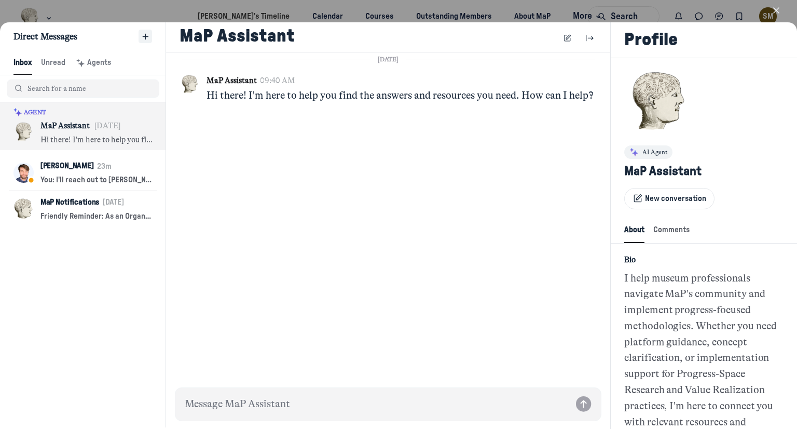
click at [149, 30] on button "New message" at bounding box center [145, 36] width 13 height 13
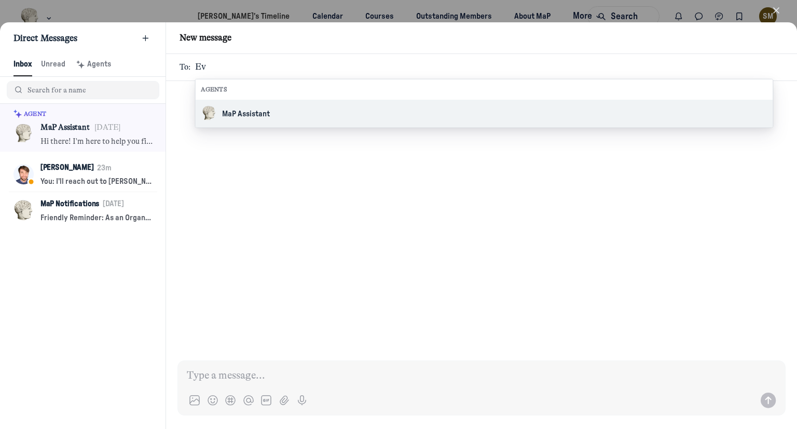
type input "Eva"
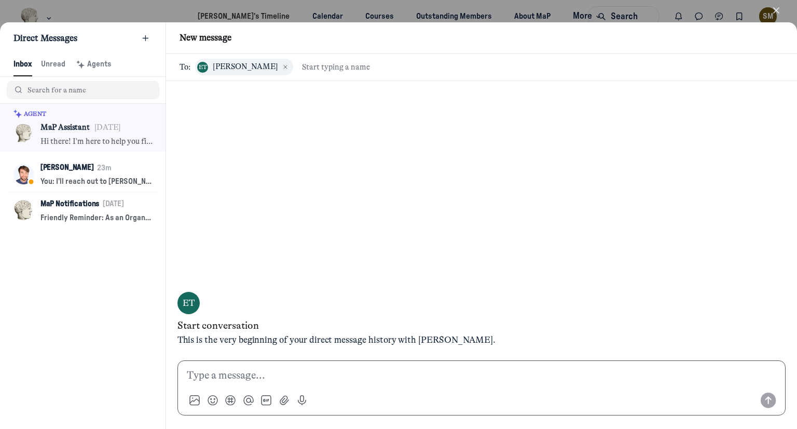
click at [276, 368] on p at bounding box center [482, 376] width 590 height 16
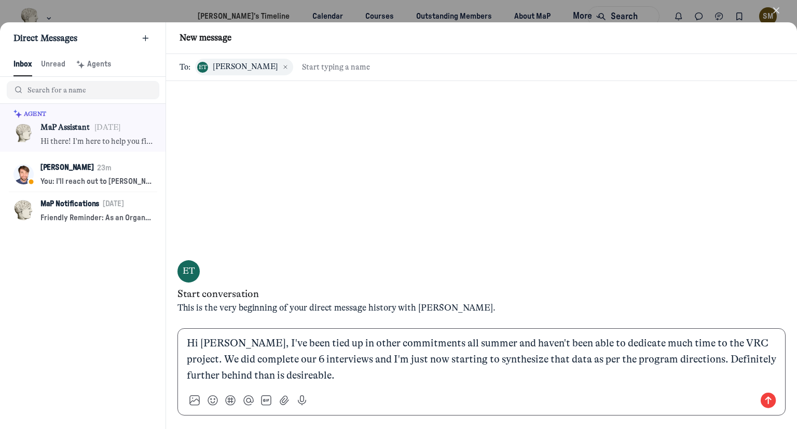
click at [238, 375] on p "Hi [PERSON_NAME], I've been tied up in other commitments all summer and haven't…" at bounding box center [482, 359] width 590 height 48
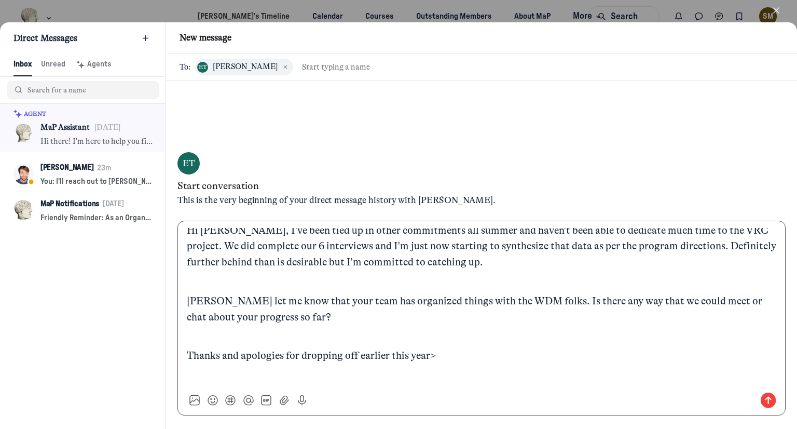
scroll to position [5, 0]
click at [163, 358] on use "button" at bounding box center [162, 355] width 6 height 8
click at [241, 368] on p "[PERSON_NAME]" at bounding box center [482, 376] width 590 height 16
click at [440, 357] on p "Thanks and apologies for dropping off earlier this year>" at bounding box center [482, 356] width 590 height 16
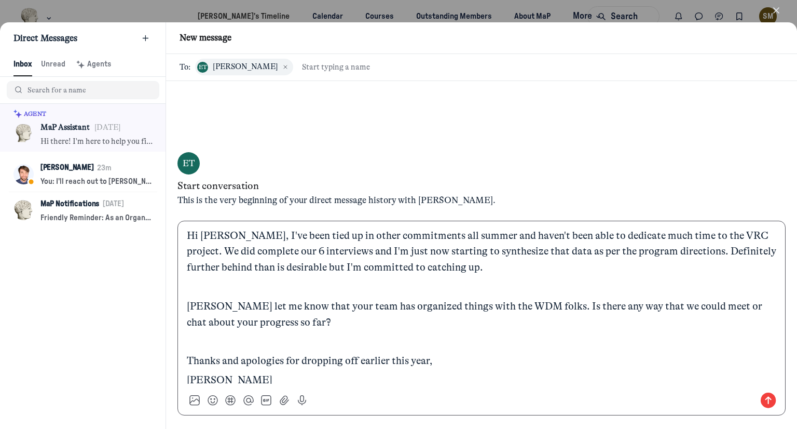
click at [225, 234] on p "Hi [PERSON_NAME], I've been tied up in other commitments all summer and haven't…" at bounding box center [482, 252] width 590 height 48
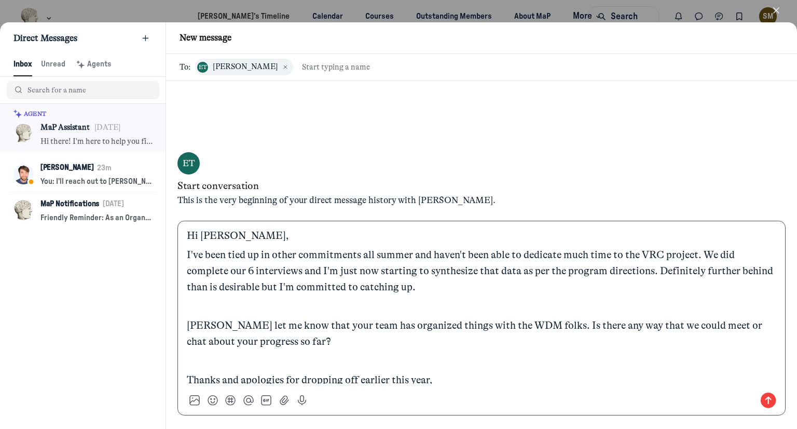
click at [458, 283] on p "I've been tied up in other commitments all summer and haven't been able to dedi…" at bounding box center [482, 271] width 590 height 48
click at [351, 343] on p "[PERSON_NAME] let me know that your team has organized things with the WDM folk…" at bounding box center [482, 334] width 590 height 32
click at [315, 338] on p "[PERSON_NAME] let me know that your team has organized things with the WDM folk…" at bounding box center [482, 334] width 590 height 32
click at [401, 336] on p "[PERSON_NAME] let me know that your team has organized things with the WDM folk…" at bounding box center [482, 334] width 590 height 32
click at [556, 340] on p "[PERSON_NAME] let me know that your team has organized things with the WDM folk…" at bounding box center [482, 334] width 590 height 32
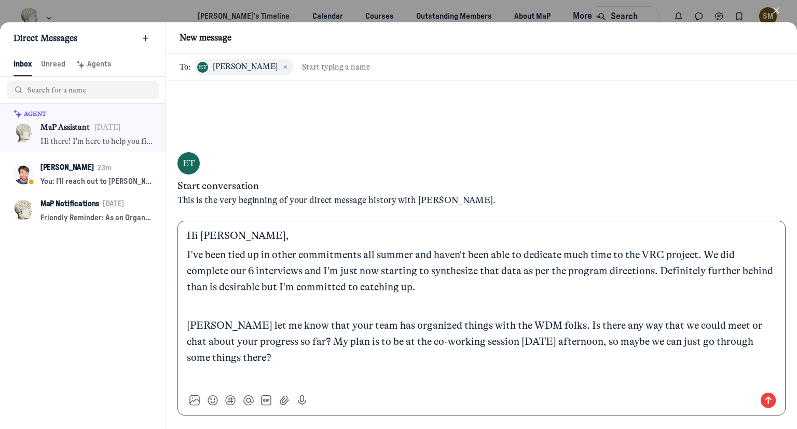
scroll to position [40, 0]
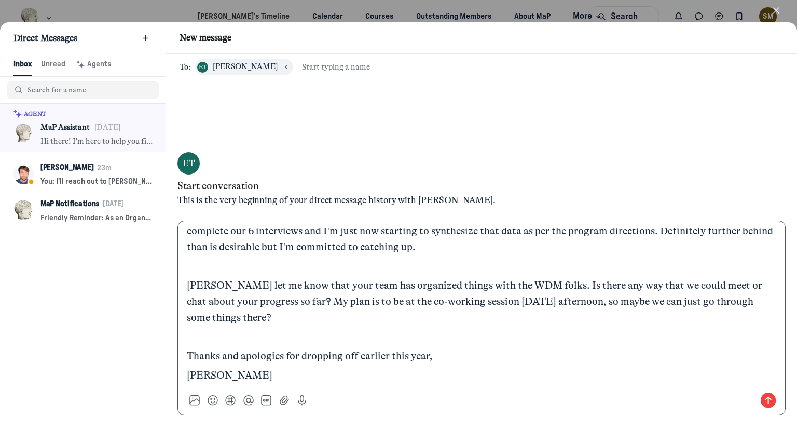
click at [542, 306] on p "[PERSON_NAME] let me know that your team has organized things with the WDM folk…" at bounding box center [482, 302] width 590 height 48
click at [767, 397] on use "Send message" at bounding box center [769, 400] width 16 height 16
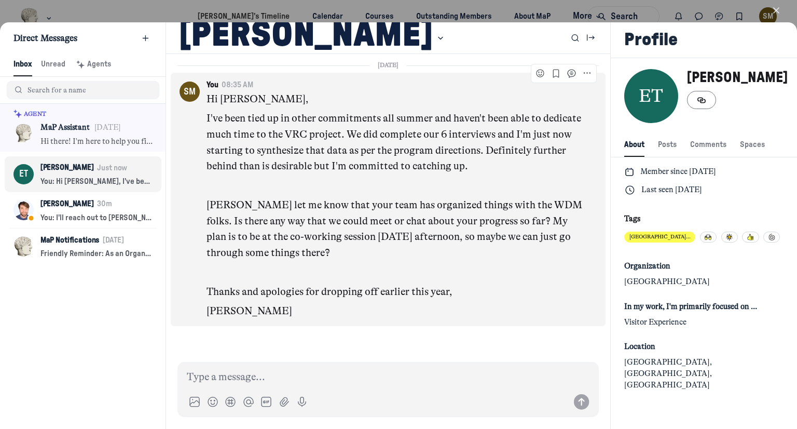
scroll to position [1412, 2051]
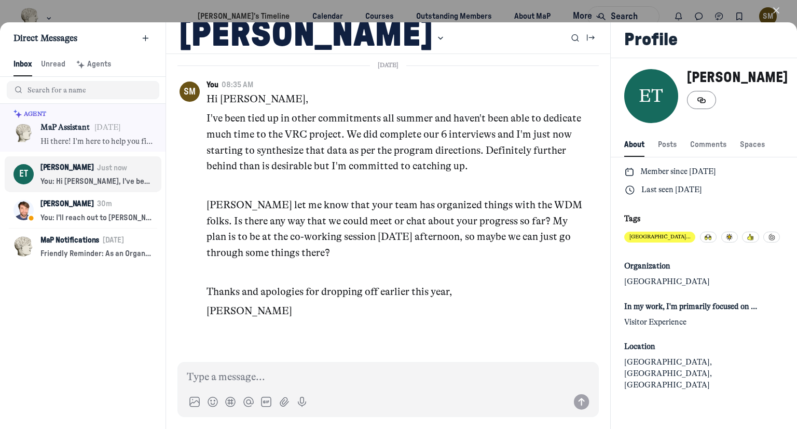
click at [777, 9] on use "button" at bounding box center [776, 10] width 5 height 5
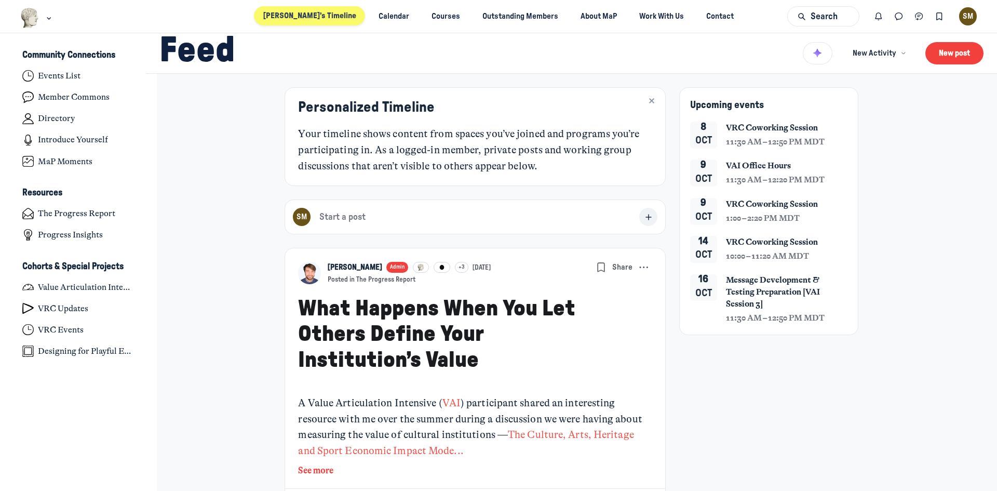
scroll to position [3372, 2041]
click at [797, 19] on button "Direct messages" at bounding box center [899, 16] width 20 height 20
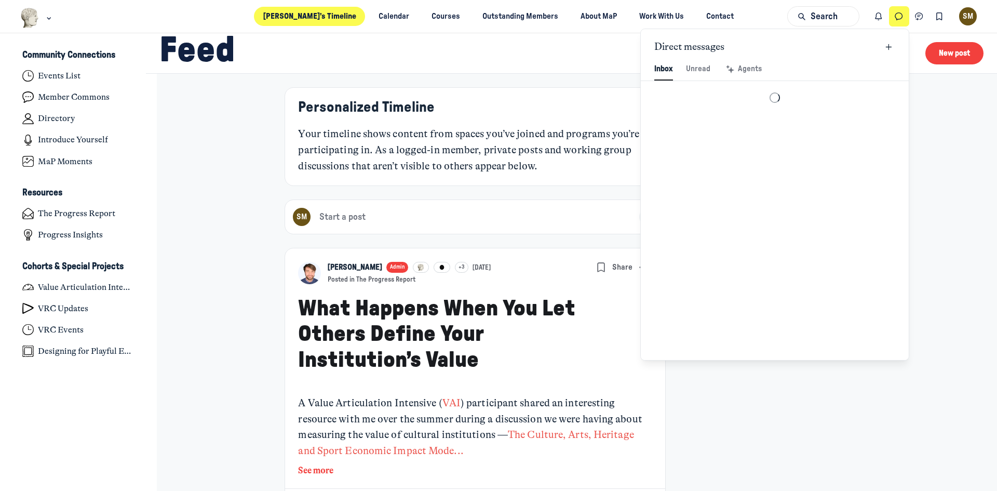
scroll to position [1413, 2419]
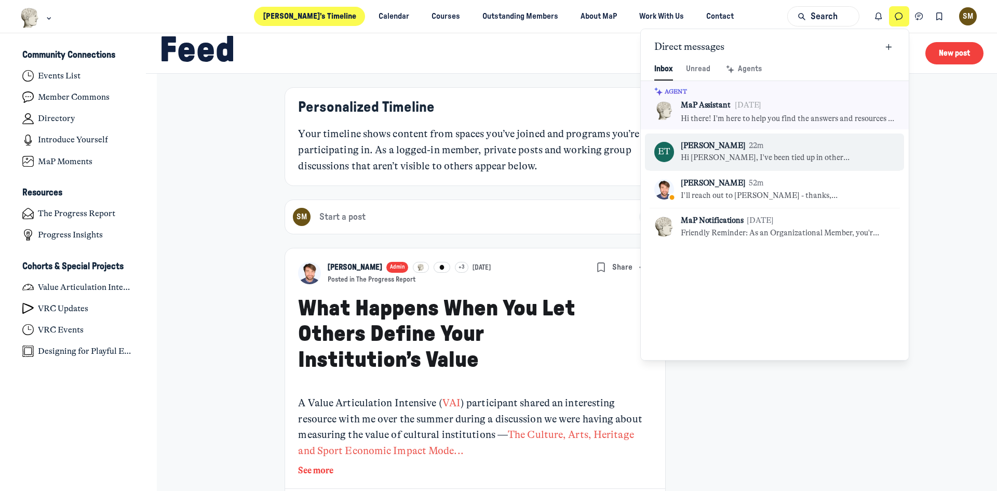
click at [797, 138] on link "ET [PERSON_NAME] 22m Hi [PERSON_NAME], I've been tied up in other commitments a…" at bounding box center [774, 151] width 259 height 37
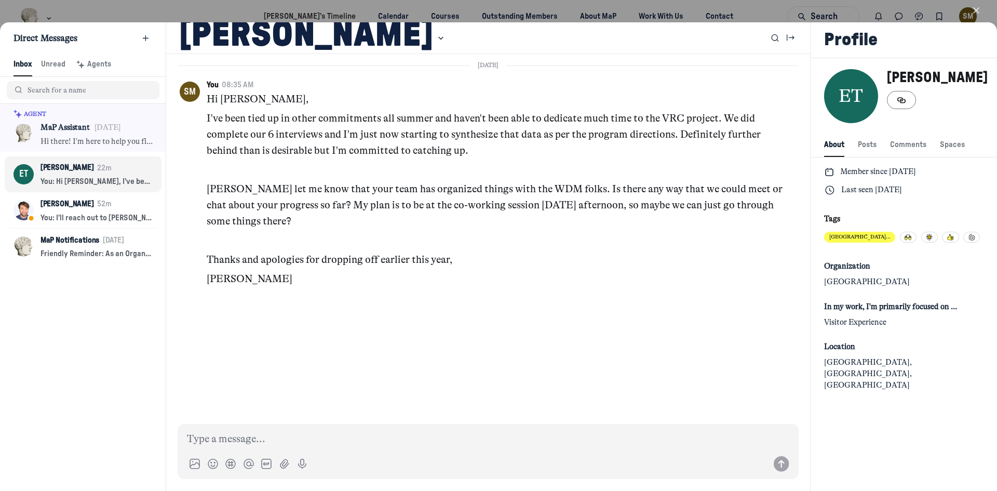
scroll to position [1413, 2052]
click at [797, 8] on use "button" at bounding box center [975, 10] width 5 height 5
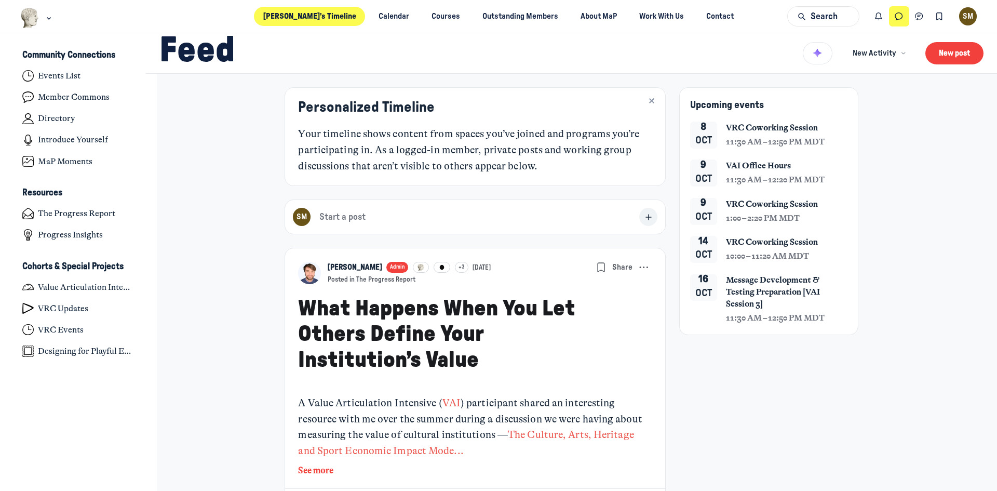
scroll to position [3372, 2041]
click at [797, 11] on icon "Direct messages" at bounding box center [898, 16] width 10 height 11
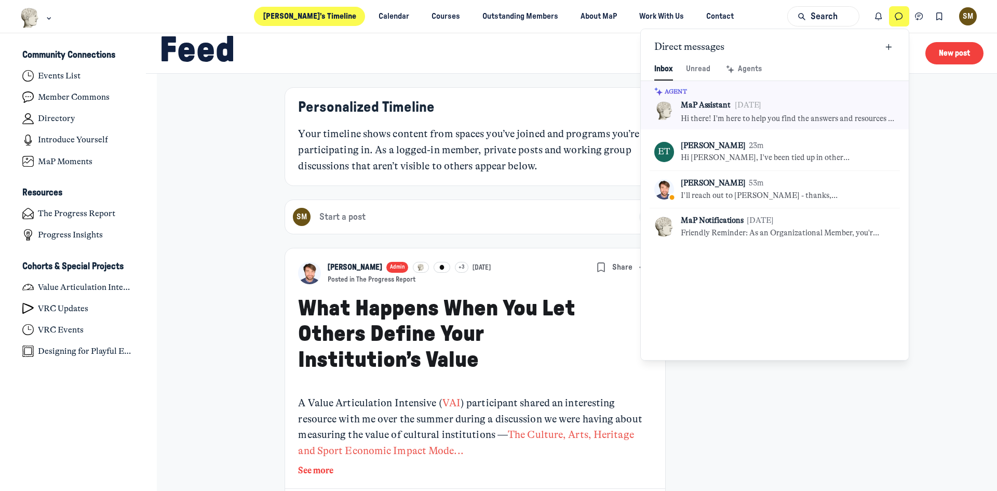
scroll to position [1413, 2419]
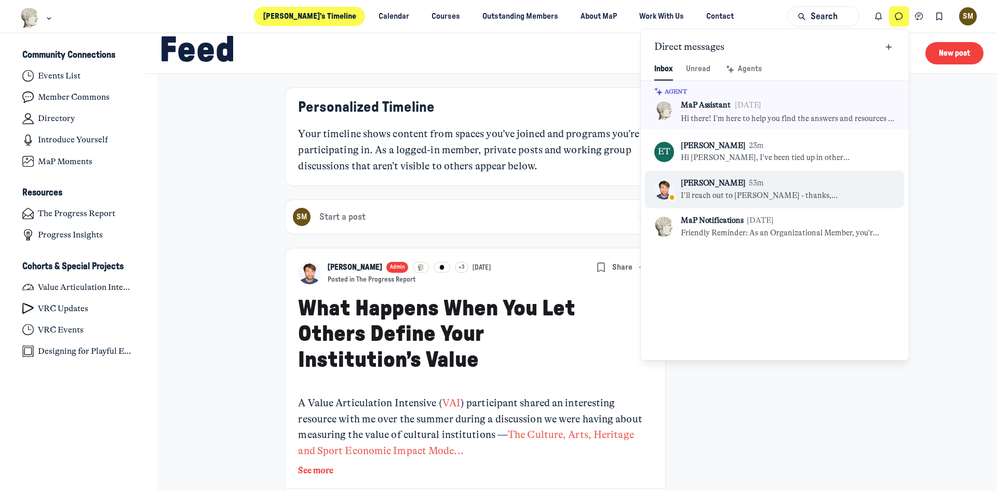
click at [761, 188] on div "[PERSON_NAME] 53m" at bounding box center [781, 183] width 201 height 11
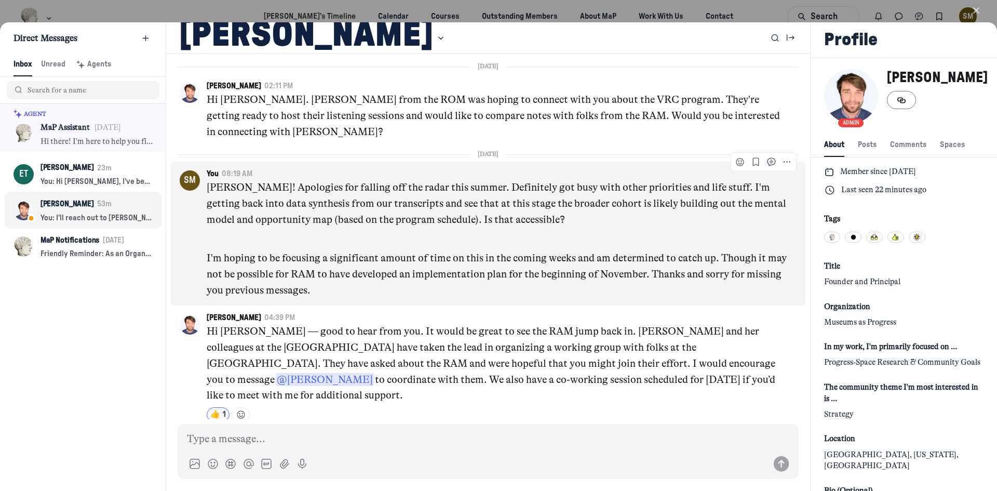
scroll to position [2383, 0]
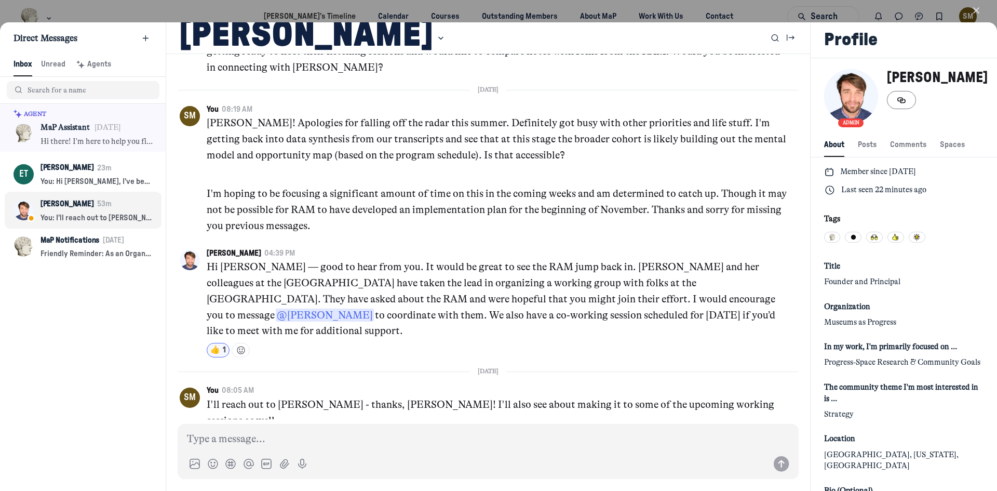
click at [797, 10] on button "Close" at bounding box center [976, 10] width 24 height 16
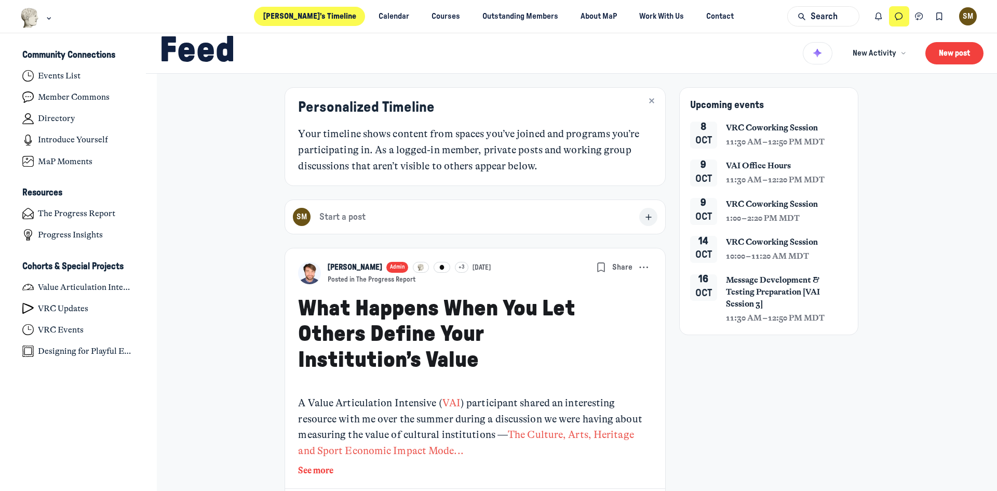
scroll to position [3372, 2041]
click at [760, 127] on span "VRC Coworking Session" at bounding box center [772, 128] width 92 height 12
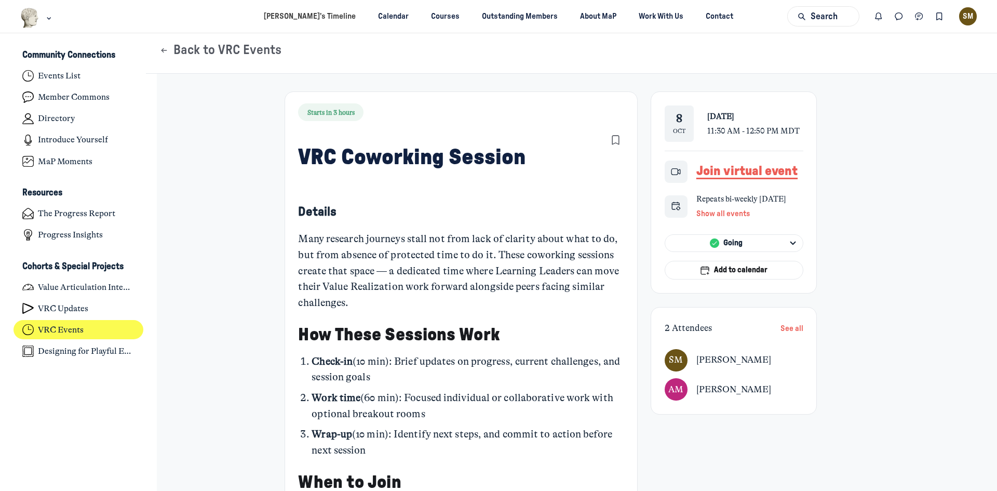
click at [735, 397] on link "[PERSON_NAME]" at bounding box center [733, 389] width 75 height 15
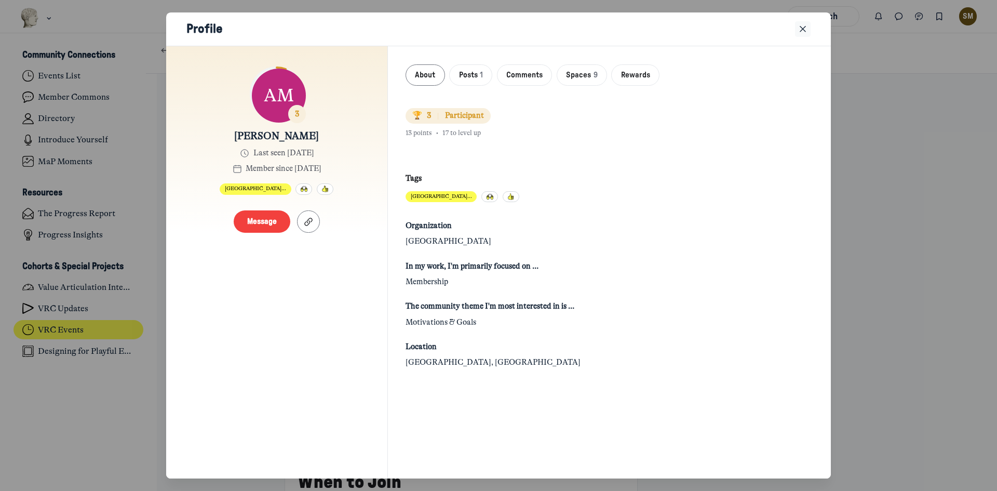
click at [797, 29] on icon "Close" at bounding box center [802, 28] width 10 height 11
